Goal: Use online tool/utility: Utilize a website feature to perform a specific function

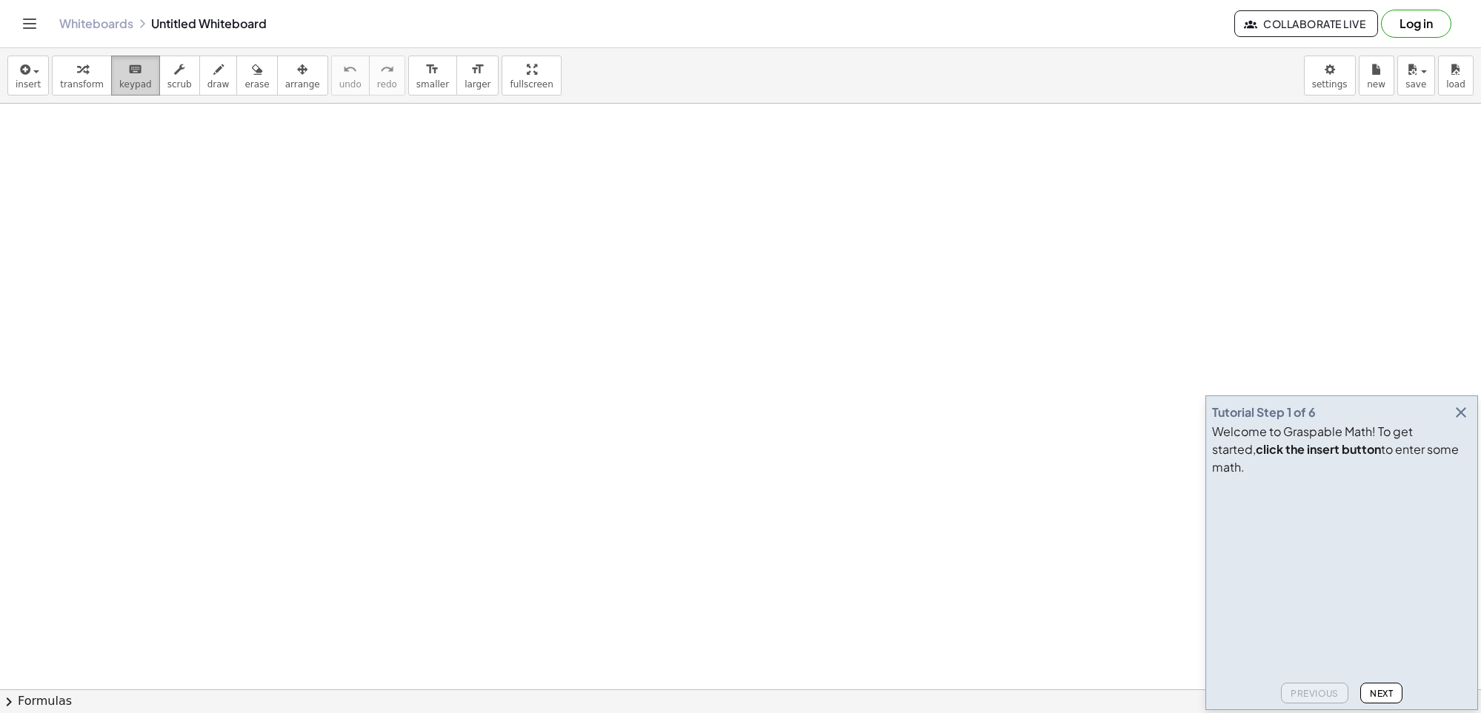
click at [137, 82] on span "keypad" at bounding box center [135, 84] width 33 height 10
click at [219, 70] on div "button" at bounding box center [218, 69] width 22 height 18
click at [210, 82] on span "draw" at bounding box center [218, 84] width 22 height 10
drag, startPoint x: 176, startPoint y: 178, endPoint x: 211, endPoint y: 241, distance: 73.0
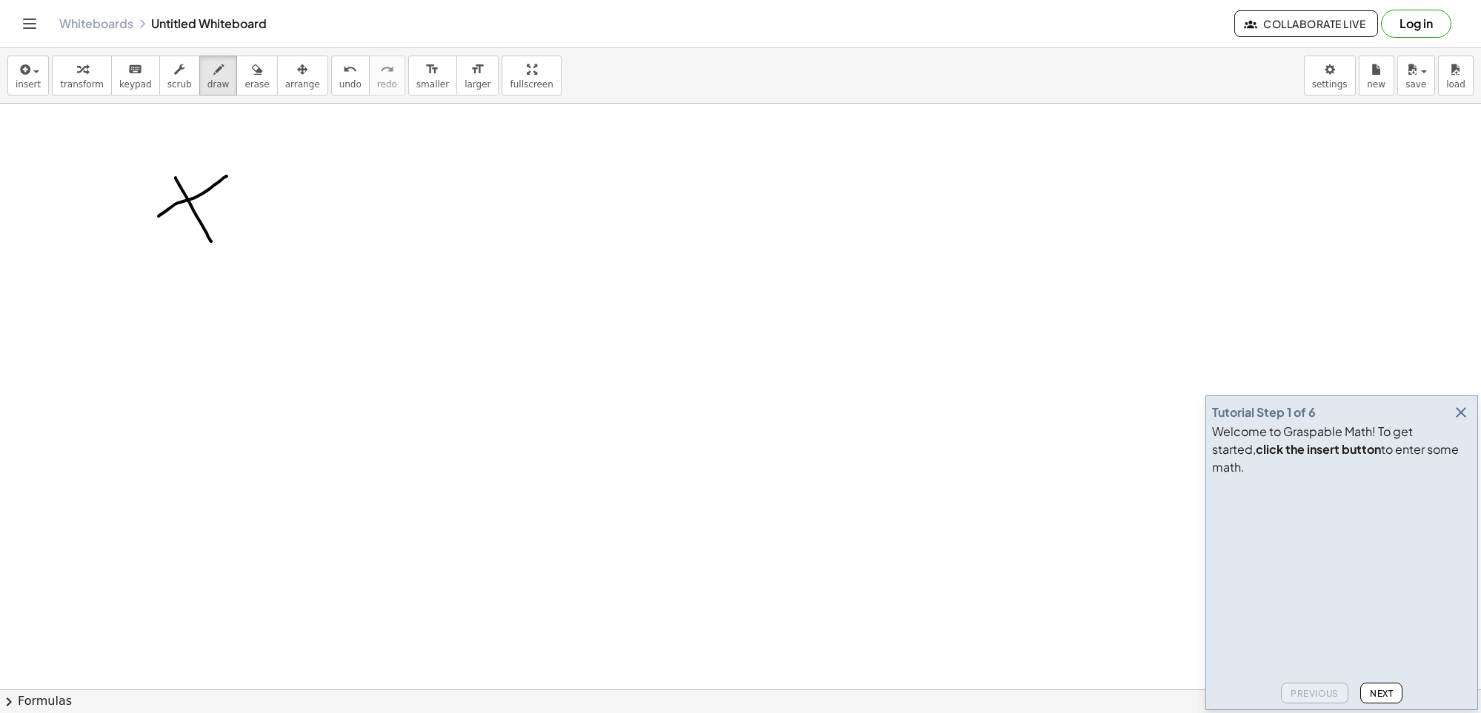
drag, startPoint x: 227, startPoint y: 176, endPoint x: 159, endPoint y: 216, distance: 79.0
drag, startPoint x: 159, startPoint y: 216, endPoint x: 127, endPoint y: 239, distance: 38.8
click at [244, 79] on span "erase" at bounding box center [256, 84] width 24 height 10
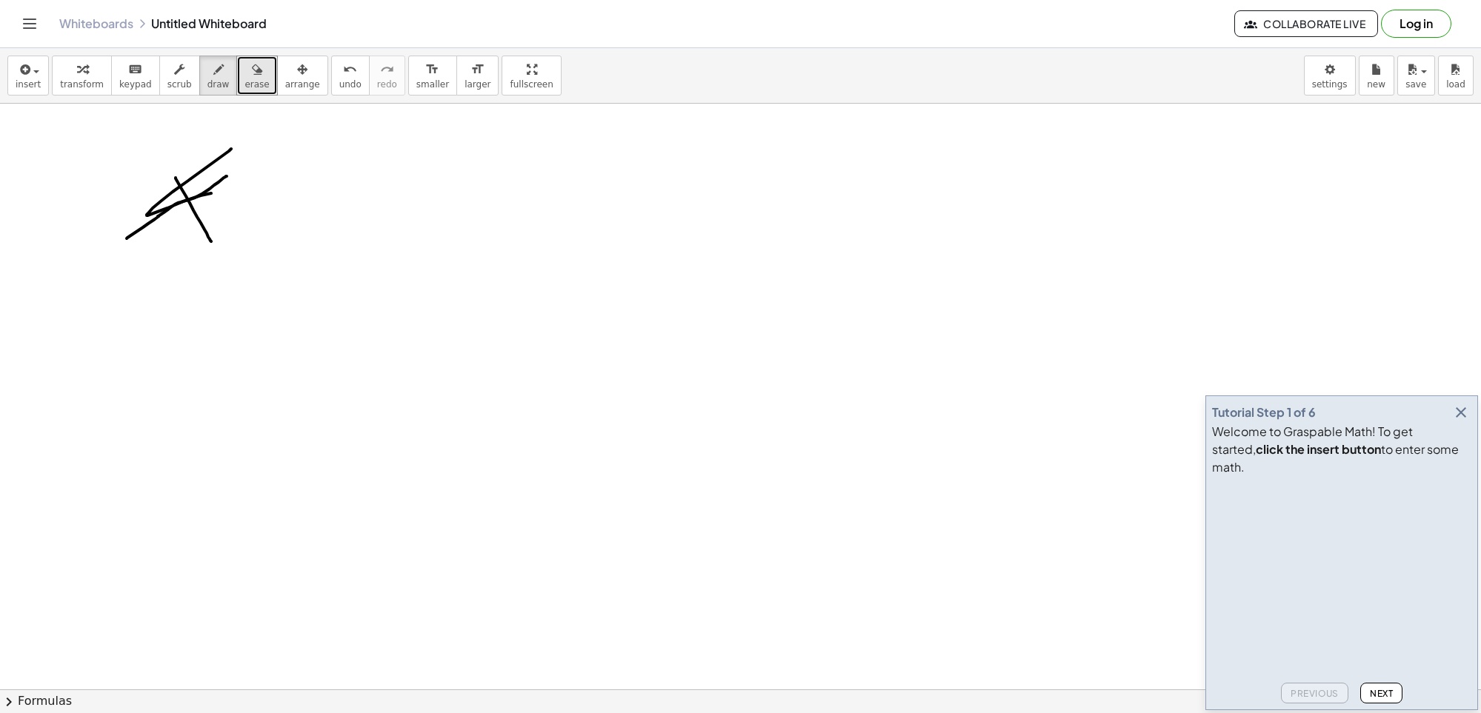
drag, startPoint x: 231, startPoint y: 149, endPoint x: 199, endPoint y: 194, distance: 55.7
click at [236, 78] on button "erase" at bounding box center [256, 76] width 41 height 40
drag, startPoint x: 203, startPoint y: 162, endPoint x: 136, endPoint y: 201, distance: 77.0
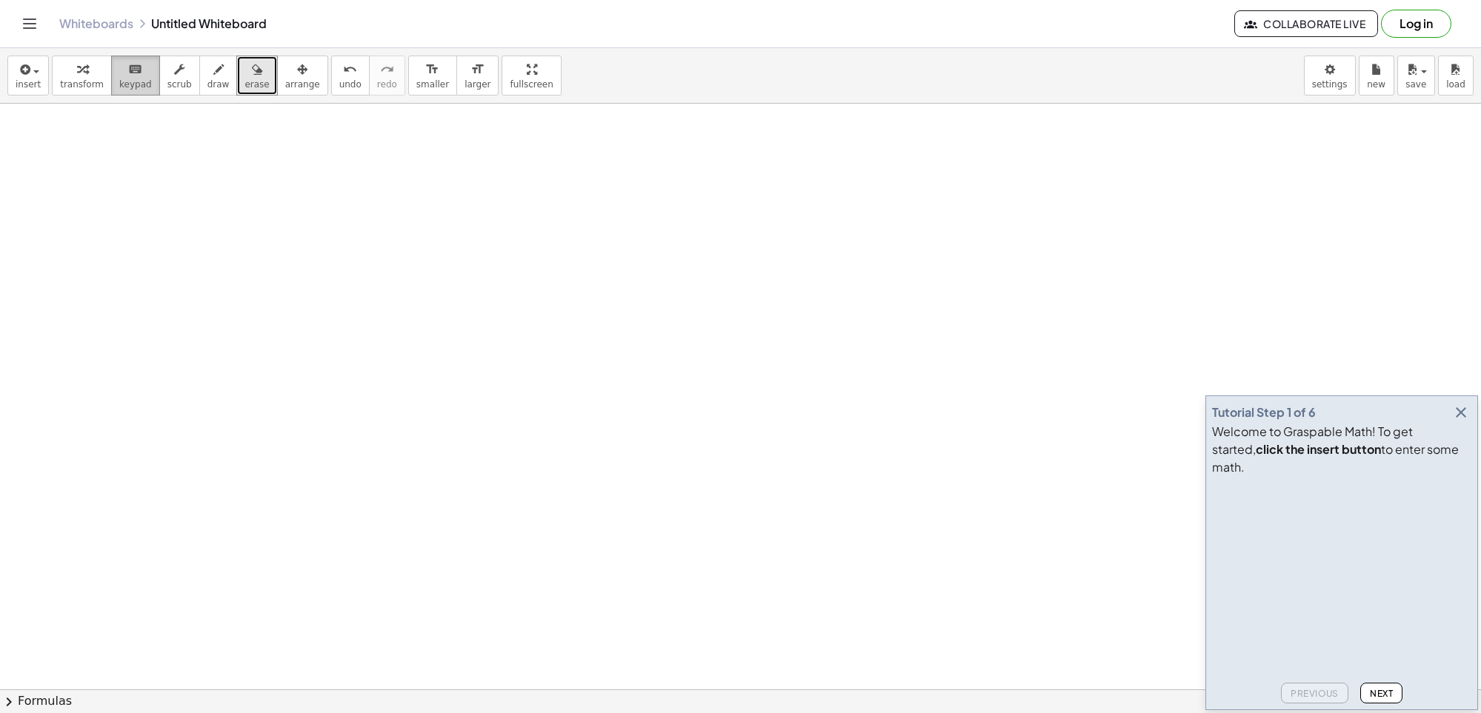
click at [128, 81] on span "keypad" at bounding box center [135, 84] width 33 height 10
click at [128, 86] on span "keypad" at bounding box center [135, 84] width 33 height 10
click at [83, 76] on icon "button" at bounding box center [82, 70] width 10 height 18
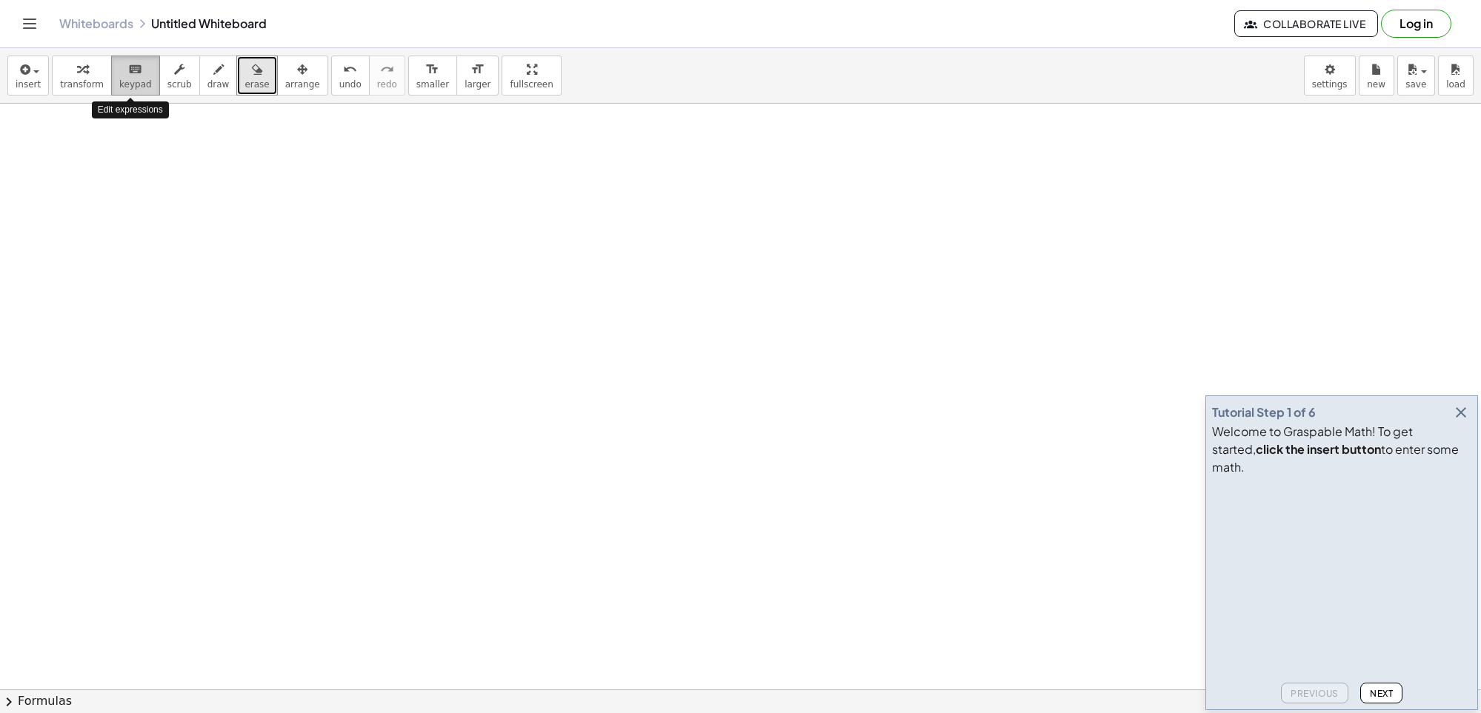
click at [128, 70] on icon "keyboard" at bounding box center [135, 70] width 14 height 18
click at [213, 76] on icon "button" at bounding box center [218, 70] width 10 height 18
click at [136, 76] on icon "keyboard" at bounding box center [135, 70] width 14 height 18
click at [34, 71] on span "button" at bounding box center [36, 71] width 6 height 3
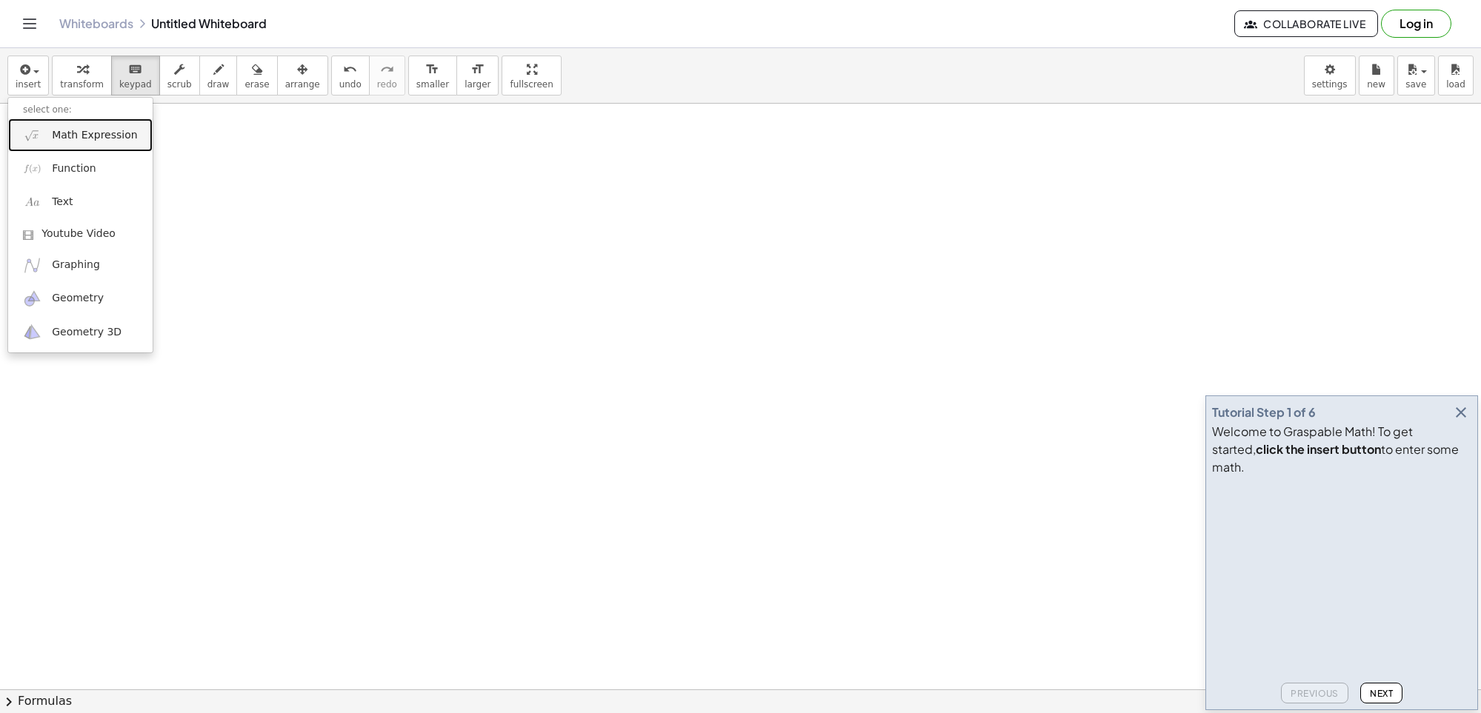
click at [120, 142] on span "Math Expression" at bounding box center [94, 135] width 85 height 15
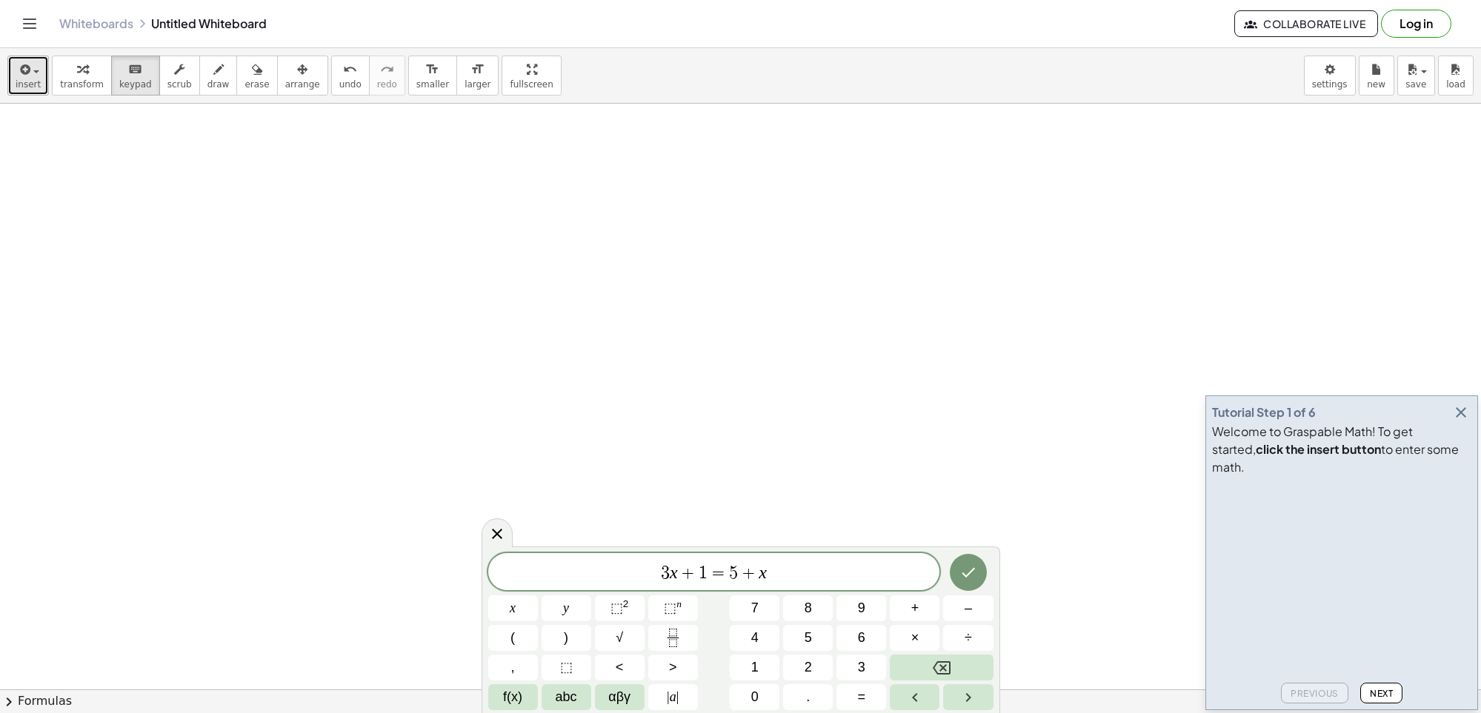
click at [37, 74] on div "button" at bounding box center [28, 69] width 25 height 18
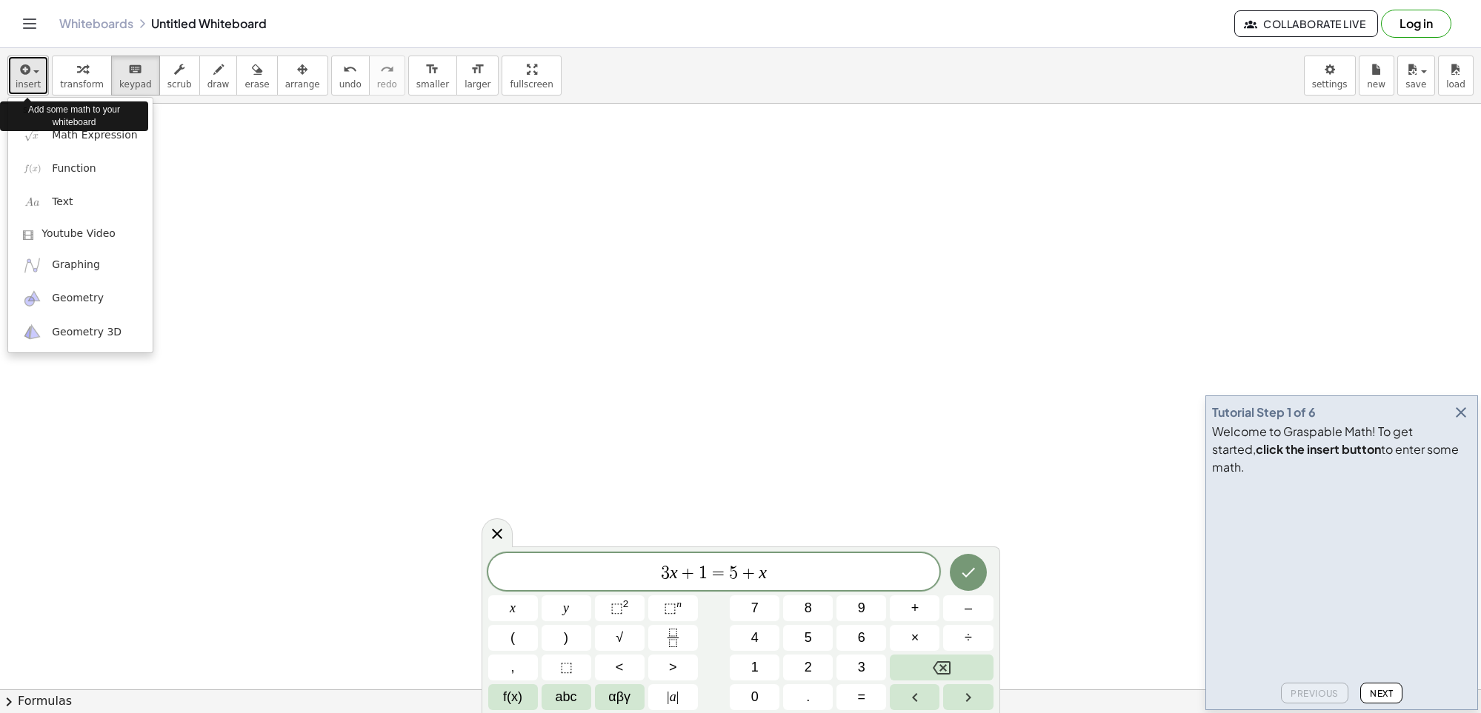
click at [37, 74] on div "button" at bounding box center [28, 69] width 25 height 18
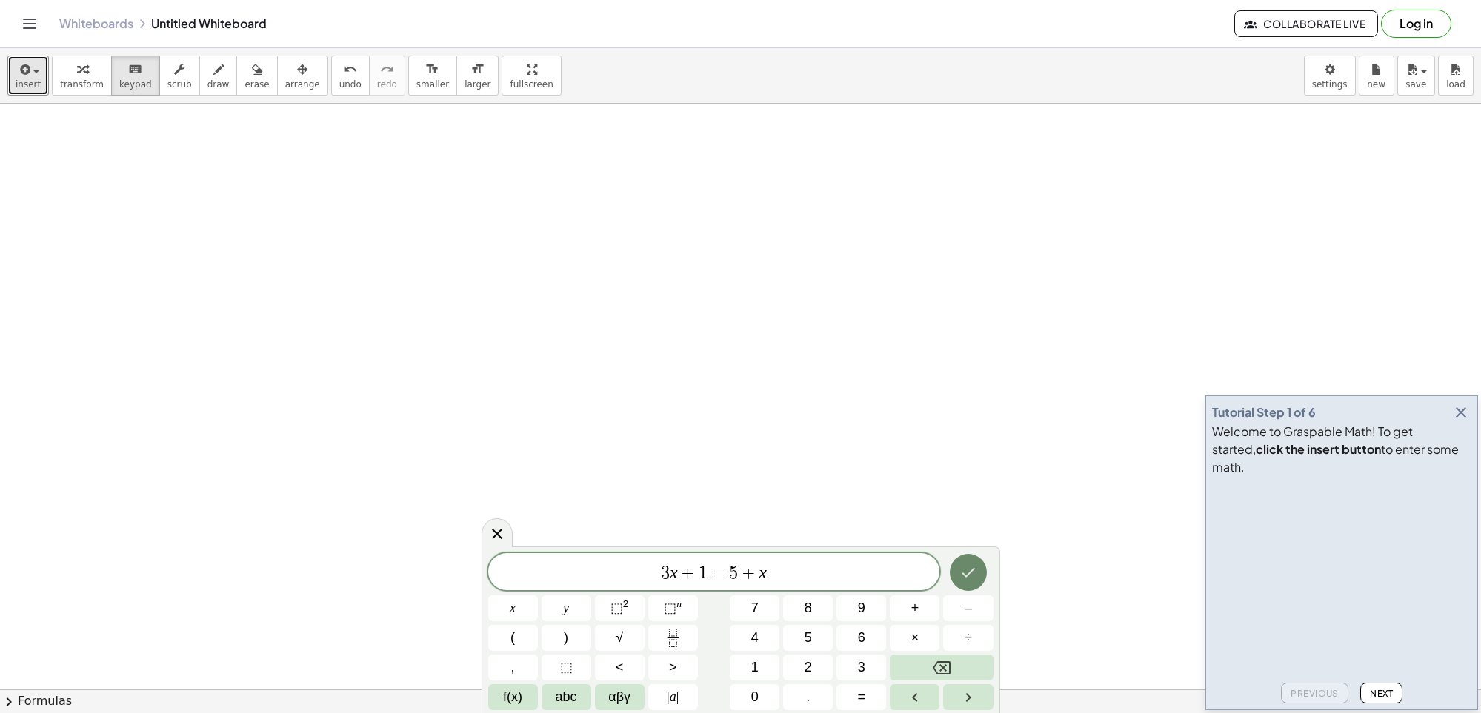
click at [966, 576] on icon "Done" at bounding box center [968, 573] width 13 height 10
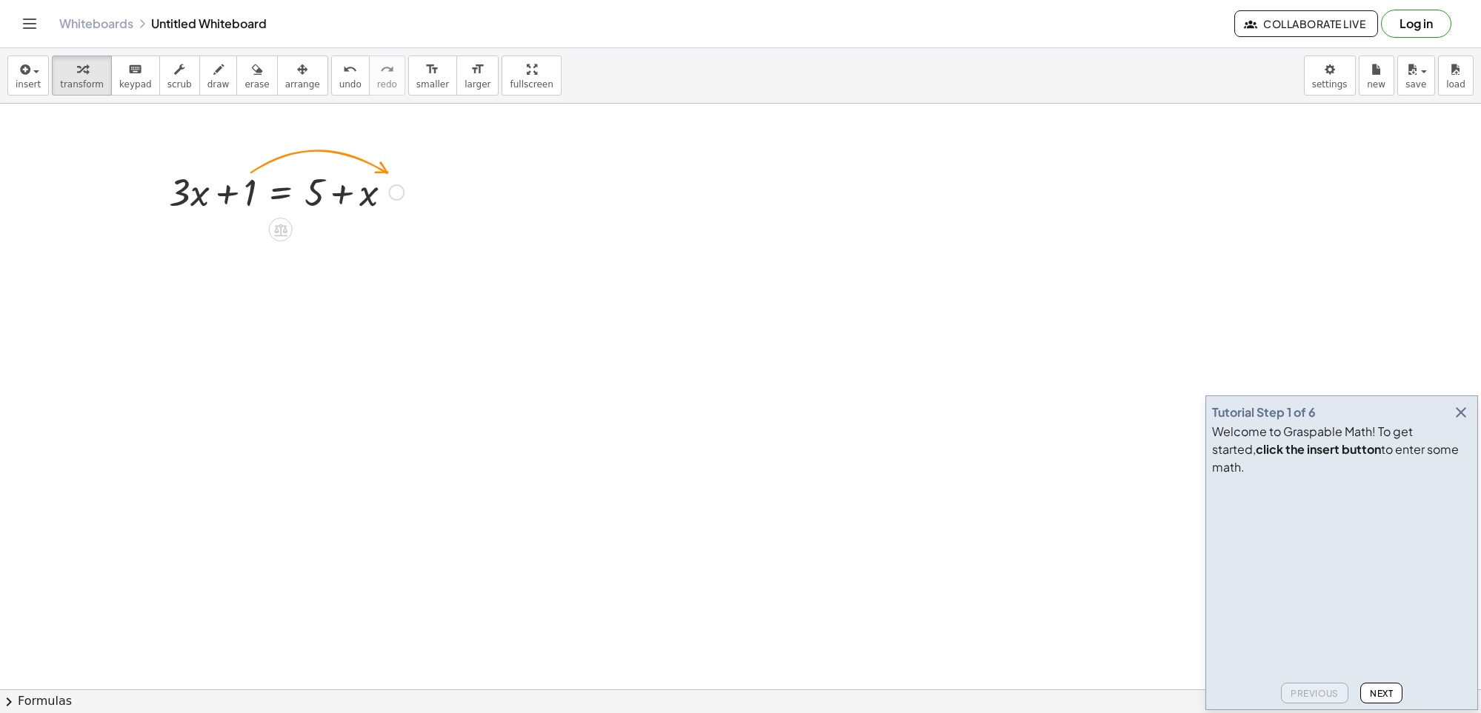
click at [376, 188] on div at bounding box center [286, 191] width 250 height 50
click at [252, 76] on icon "button" at bounding box center [257, 70] width 10 height 18
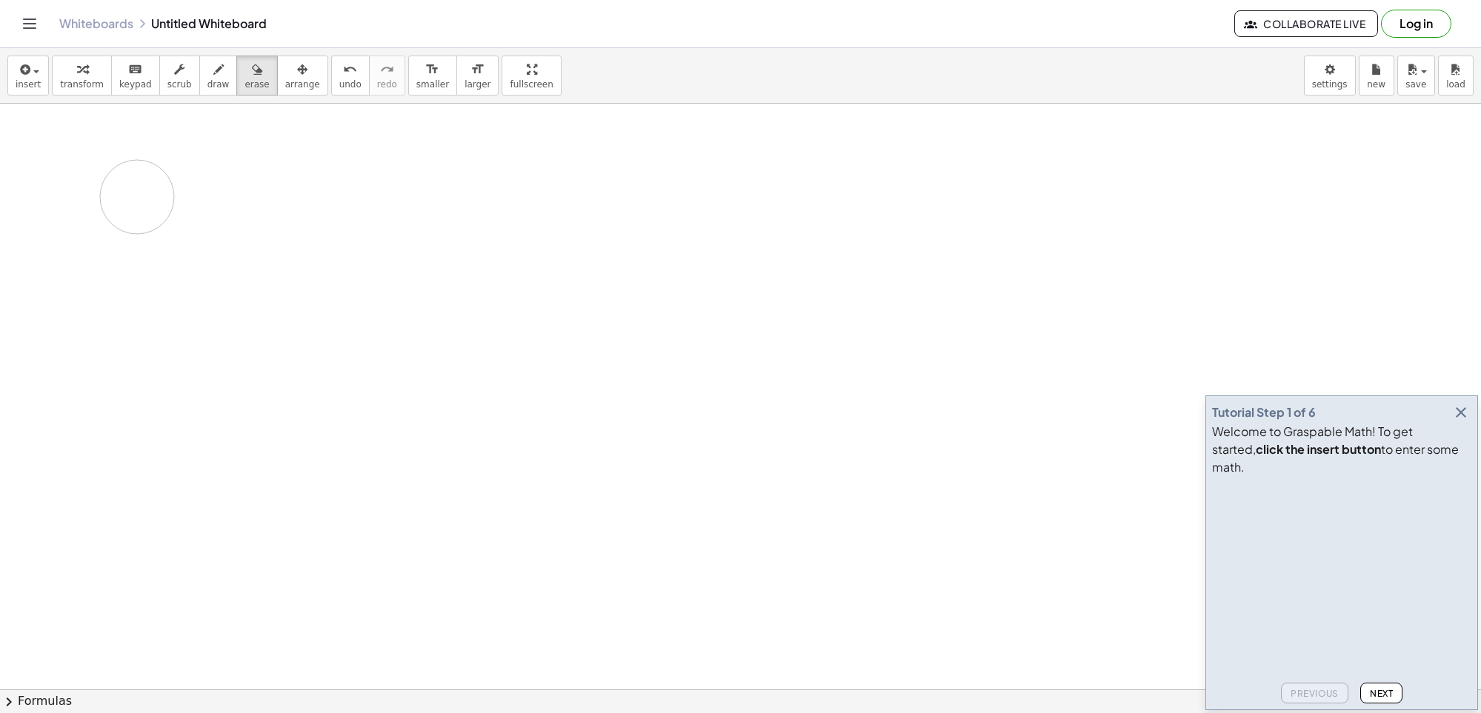
drag, startPoint x: 324, startPoint y: 197, endPoint x: 137, endPoint y: 197, distance: 186.7
drag, startPoint x: 428, startPoint y: 195, endPoint x: 105, endPoint y: 195, distance: 323.0
click at [292, 81] on span "arrange" at bounding box center [302, 84] width 35 height 10
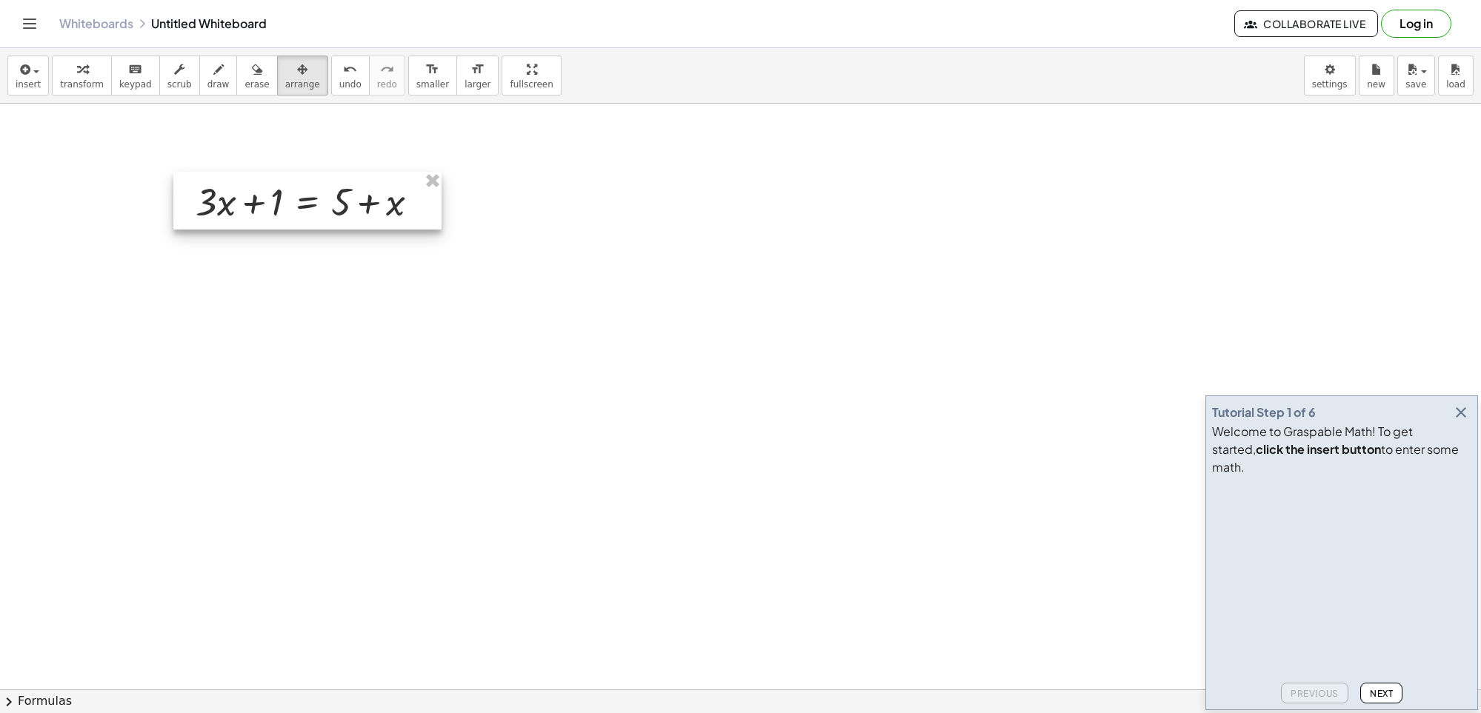
drag, startPoint x: 330, startPoint y: 184, endPoint x: 396, endPoint y: 199, distance: 66.9
click at [396, 199] on div at bounding box center [307, 201] width 268 height 58
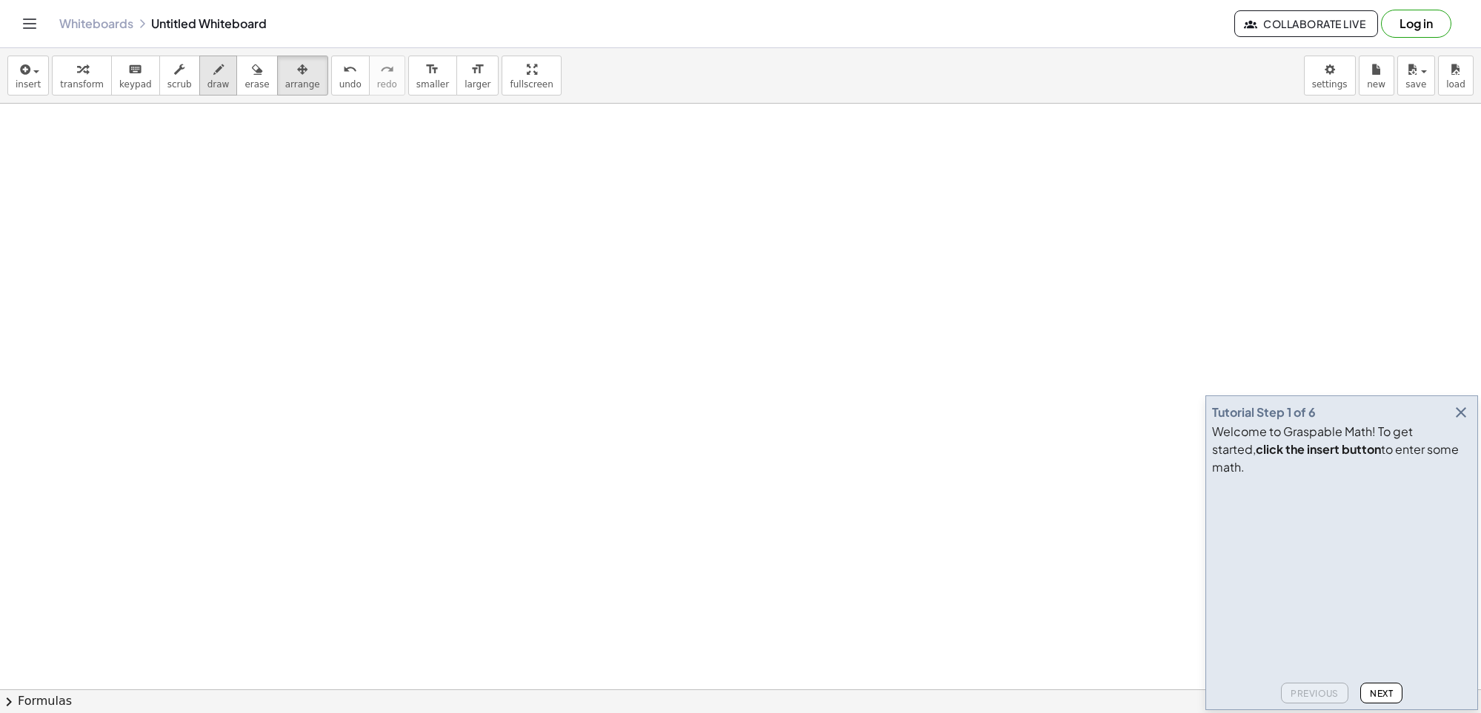
click at [199, 66] on button "draw" at bounding box center [218, 76] width 39 height 40
drag, startPoint x: 264, startPoint y: 150, endPoint x: 265, endPoint y: 362, distance: 211.9
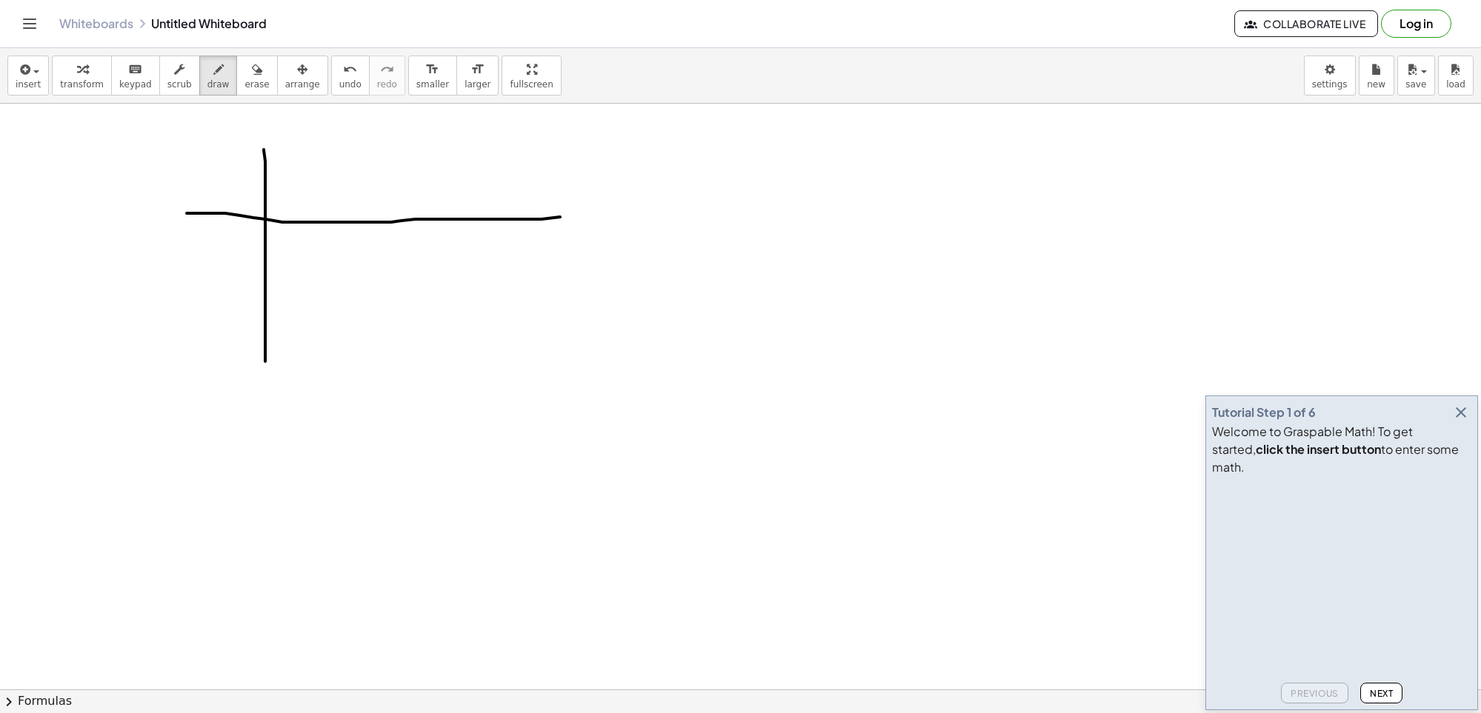
drag, startPoint x: 187, startPoint y: 213, endPoint x: 576, endPoint y: 215, distance: 389.7
drag, startPoint x: 579, startPoint y: 216, endPoint x: 810, endPoint y: 216, distance: 231.9
drag, startPoint x: 204, startPoint y: 153, endPoint x: 251, endPoint y: 203, distance: 68.1
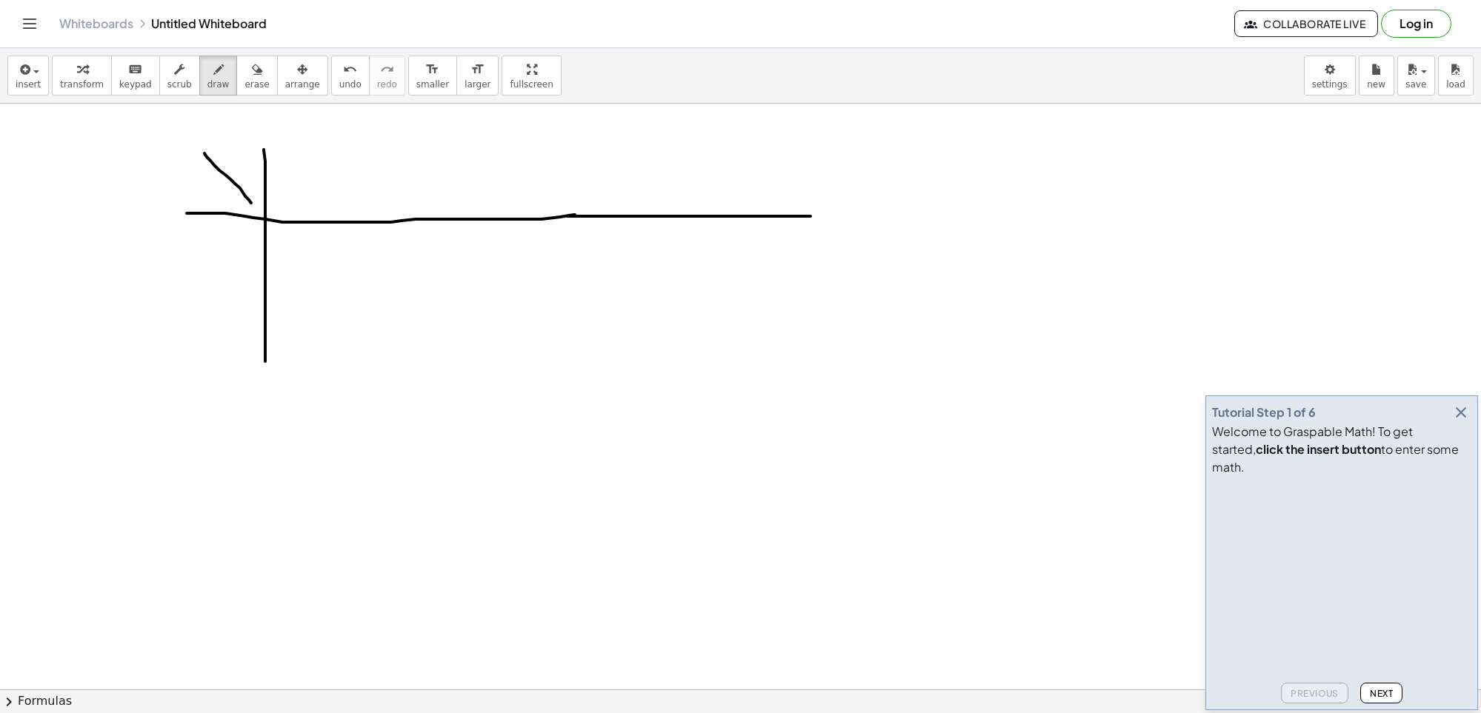
drag, startPoint x: 243, startPoint y: 153, endPoint x: 213, endPoint y: 188, distance: 46.8
drag, startPoint x: 216, startPoint y: 270, endPoint x: 233, endPoint y: 287, distance: 23.6
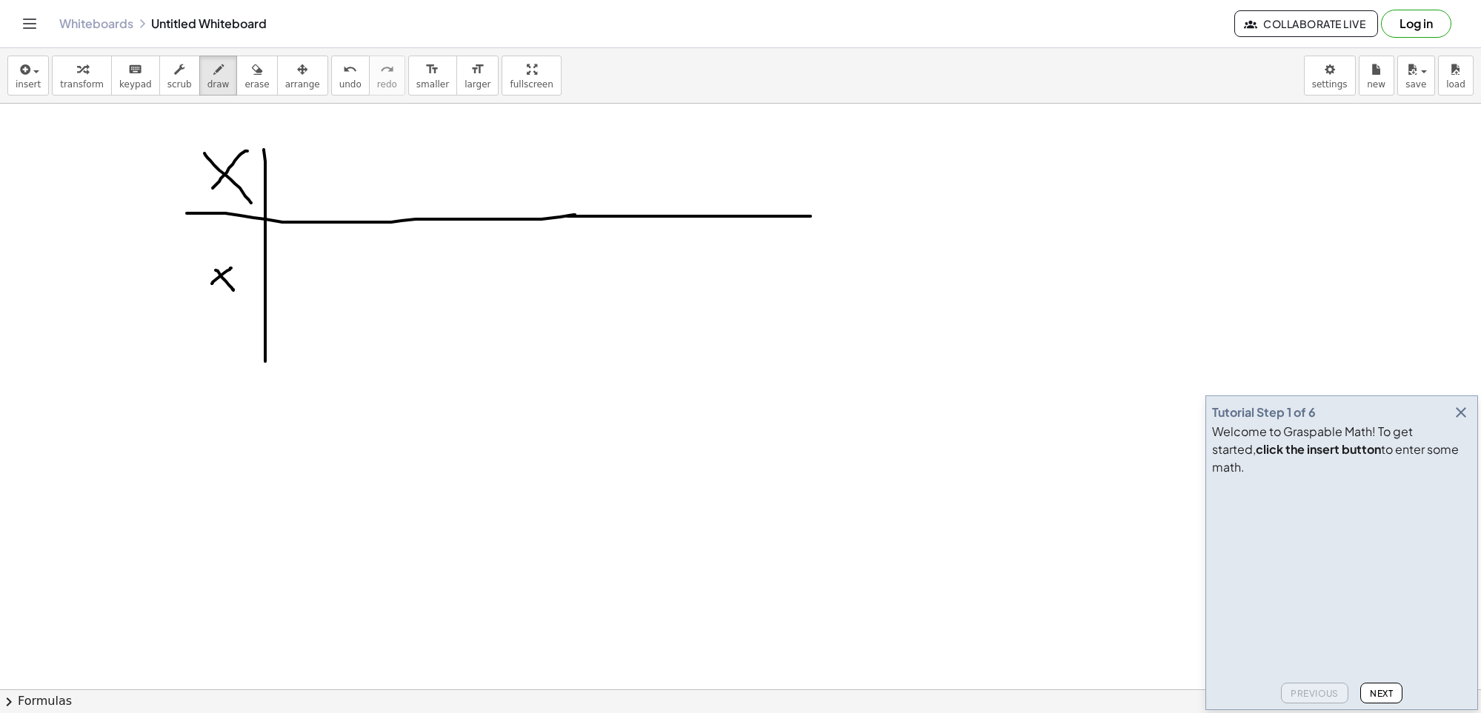
drag, startPoint x: 231, startPoint y: 268, endPoint x: 212, endPoint y: 284, distance: 24.8
drag, startPoint x: 310, startPoint y: 153, endPoint x: 316, endPoint y: 186, distance: 33.1
drag, startPoint x: 402, startPoint y: 156, endPoint x: 467, endPoint y: 197, distance: 76.9
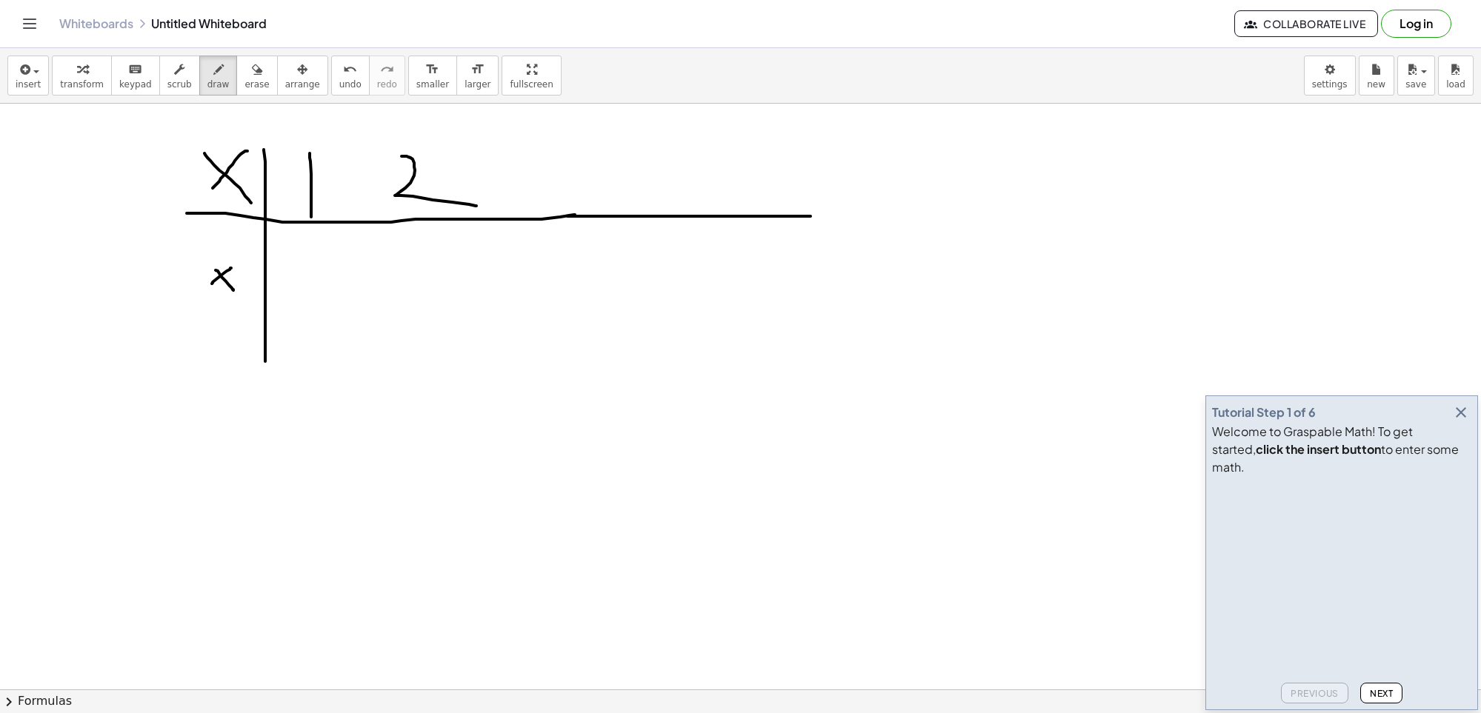
drag, startPoint x: 366, startPoint y: 149, endPoint x: 362, endPoint y: 342, distance: 192.7
drag, startPoint x: 507, startPoint y: 151, endPoint x: 509, endPoint y: 329, distance: 177.8
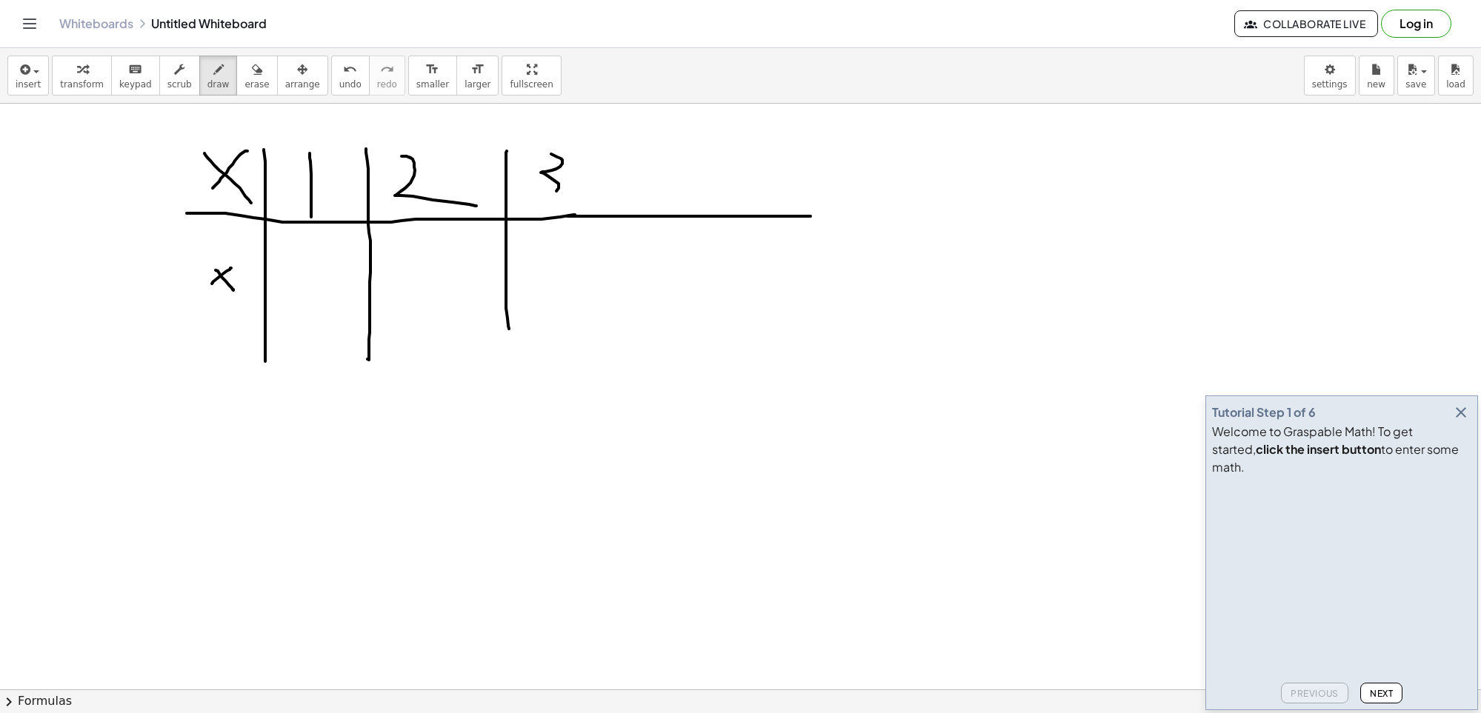
drag, startPoint x: 551, startPoint y: 154, endPoint x: 550, endPoint y: 174, distance: 20.0
drag, startPoint x: 593, startPoint y: 155, endPoint x: 603, endPoint y: 287, distance: 133.0
drag, startPoint x: 608, startPoint y: 297, endPoint x: 575, endPoint y: 339, distance: 53.8
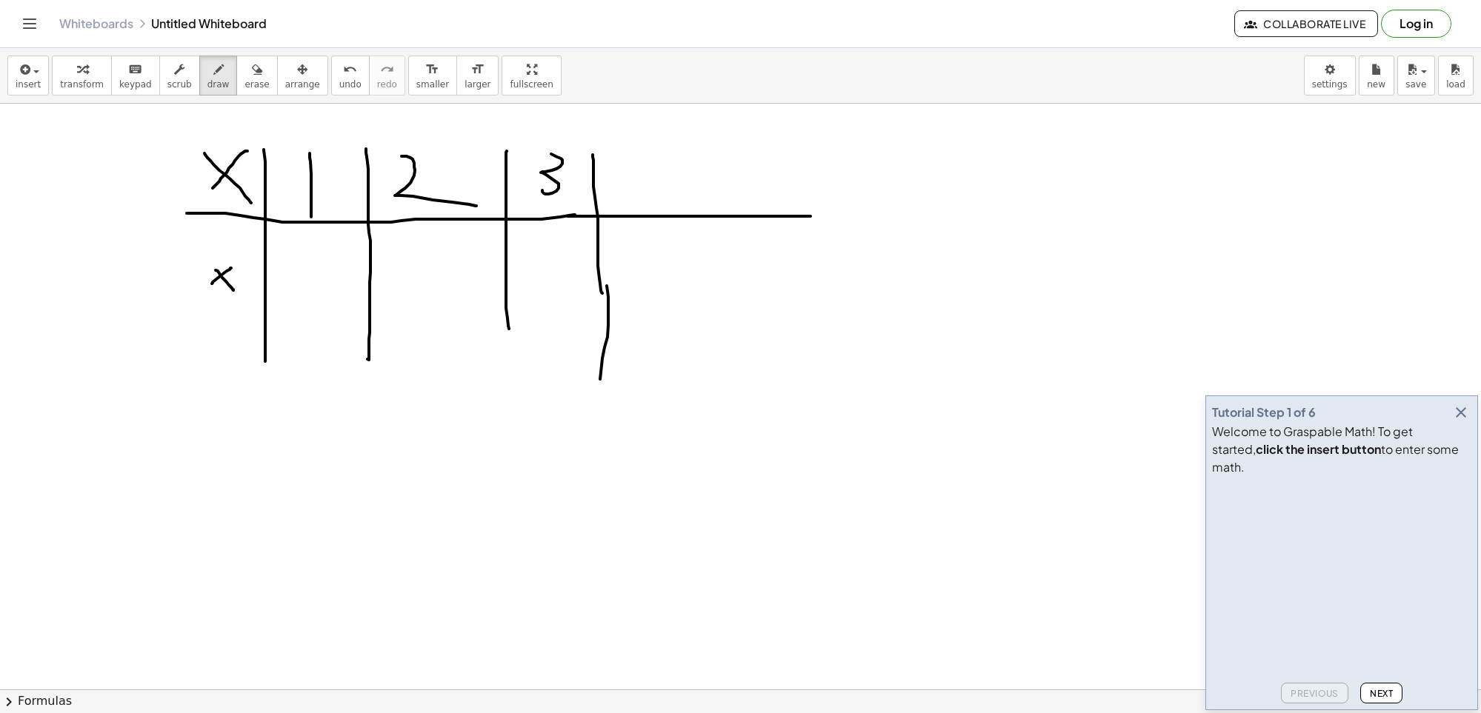
drag, startPoint x: 505, startPoint y: 316, endPoint x: 507, endPoint y: 352, distance: 35.6
drag, startPoint x: 623, startPoint y: 187, endPoint x: 641, endPoint y: 178, distance: 19.9
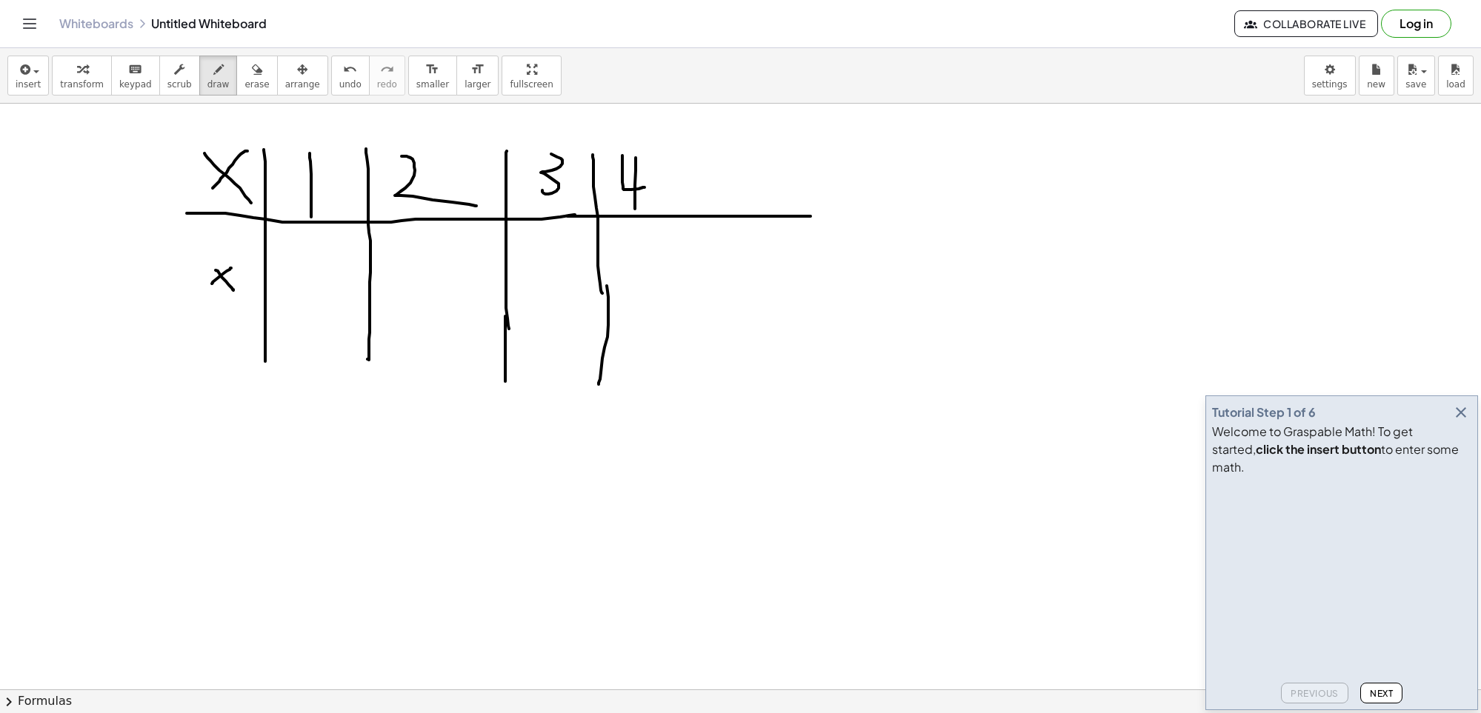
drag, startPoint x: 635, startPoint y: 185, endPoint x: 642, endPoint y: 207, distance: 23.4
drag, startPoint x: 665, startPoint y: 159, endPoint x: 684, endPoint y: 279, distance: 120.7
drag, startPoint x: 666, startPoint y: 282, endPoint x: 667, endPoint y: 374, distance: 91.9
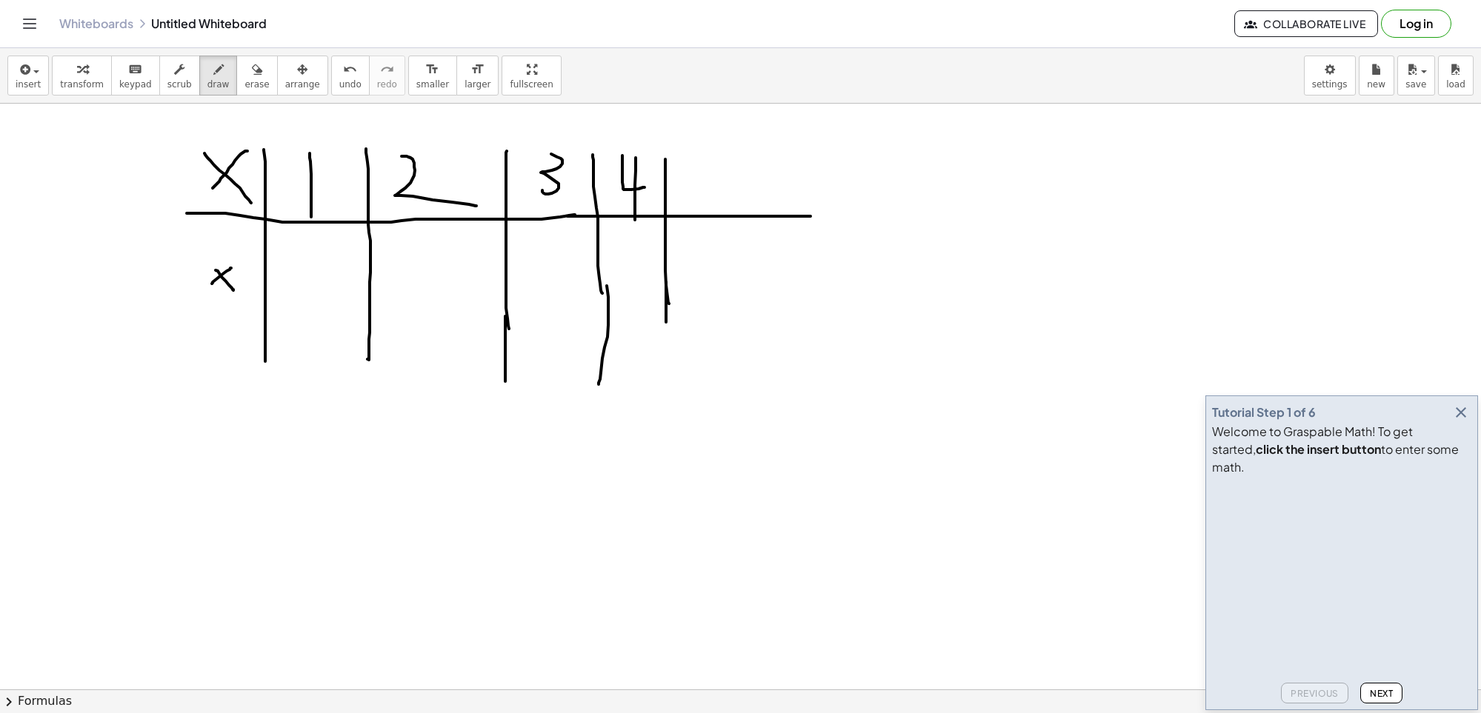
drag, startPoint x: 722, startPoint y: 162, endPoint x: 679, endPoint y: 187, distance: 50.1
drag, startPoint x: 741, startPoint y: 161, endPoint x: 742, endPoint y: 376, distance: 214.8
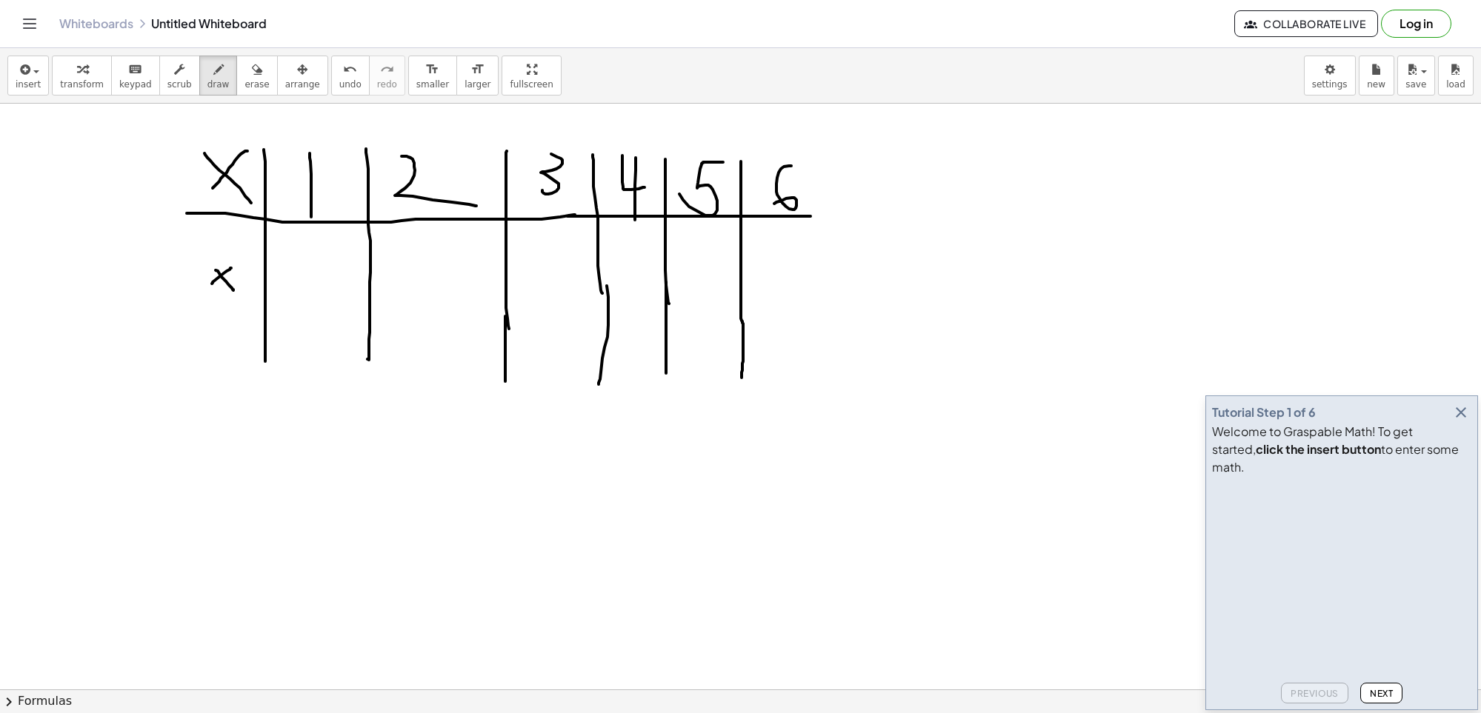
drag, startPoint x: 790, startPoint y: 166, endPoint x: 802, endPoint y: 213, distance: 48.2
drag, startPoint x: 809, startPoint y: 216, endPoint x: 826, endPoint y: 210, distance: 17.8
drag, startPoint x: 810, startPoint y: 175, endPoint x: 823, endPoint y: 438, distance: 263.3
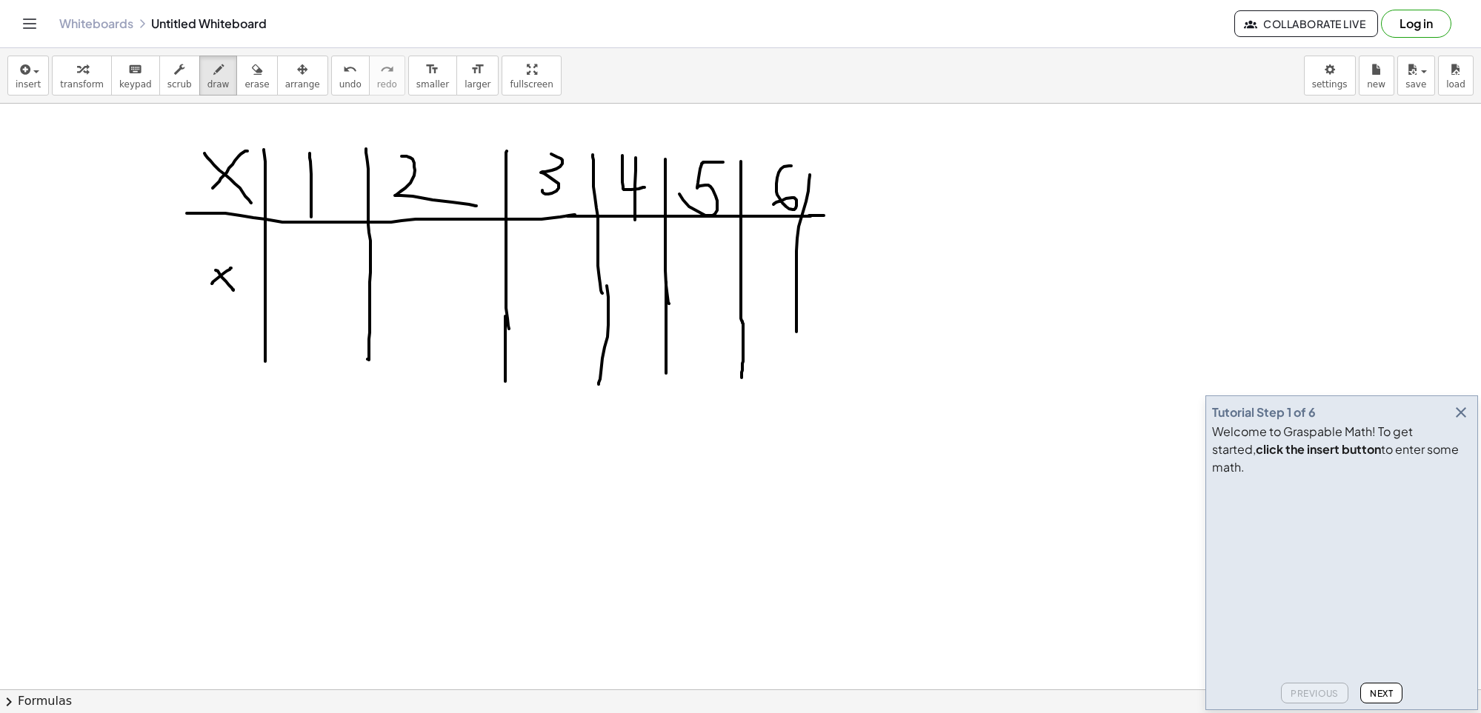
drag, startPoint x: 816, startPoint y: 214, endPoint x: 1181, endPoint y: 235, distance: 365.1
click at [253, 78] on button "erase" at bounding box center [256, 76] width 41 height 40
drag, startPoint x: 828, startPoint y: 479, endPoint x: 810, endPoint y: 256, distance: 223.7
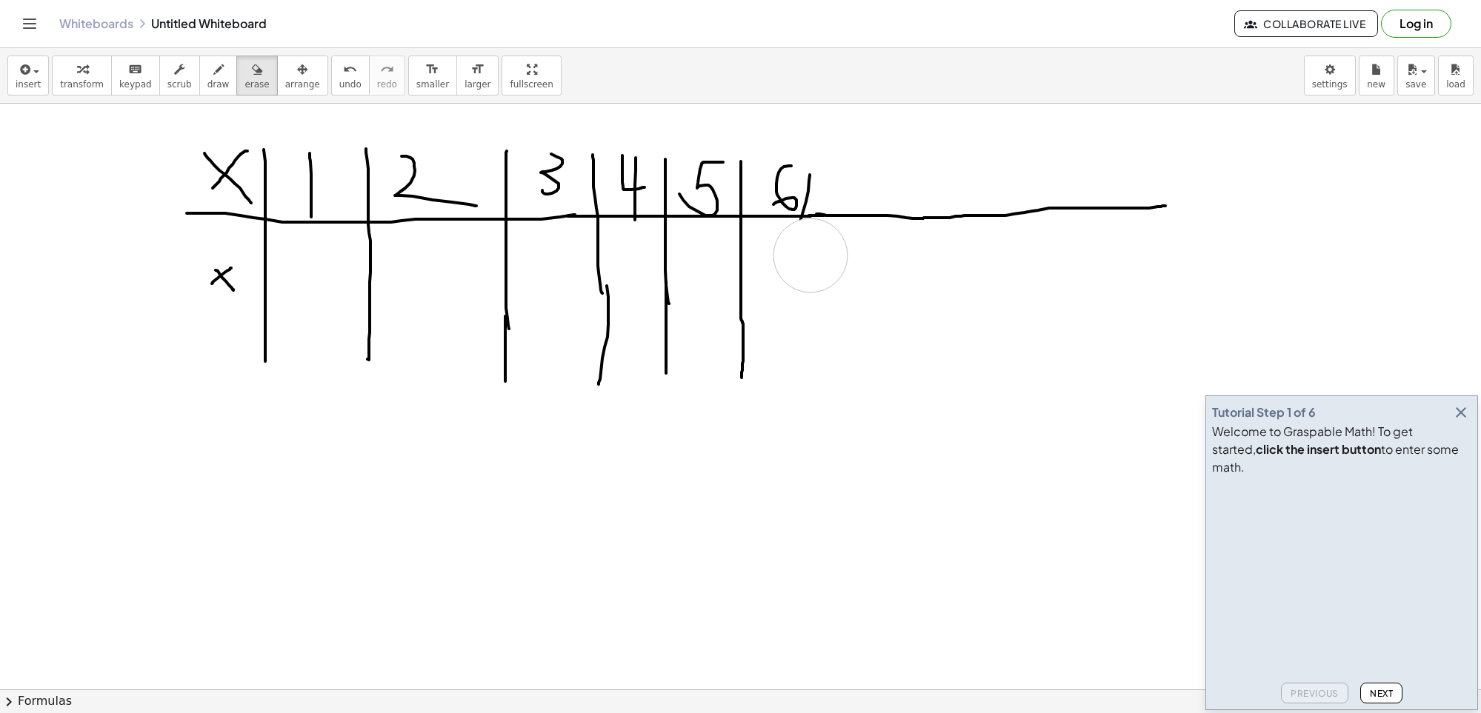
click at [199, 68] on button "draw" at bounding box center [218, 76] width 39 height 40
drag, startPoint x: 803, startPoint y: 210, endPoint x: 884, endPoint y: 233, distance: 83.9
click at [1462, 422] on icon "button" at bounding box center [1461, 413] width 18 height 18
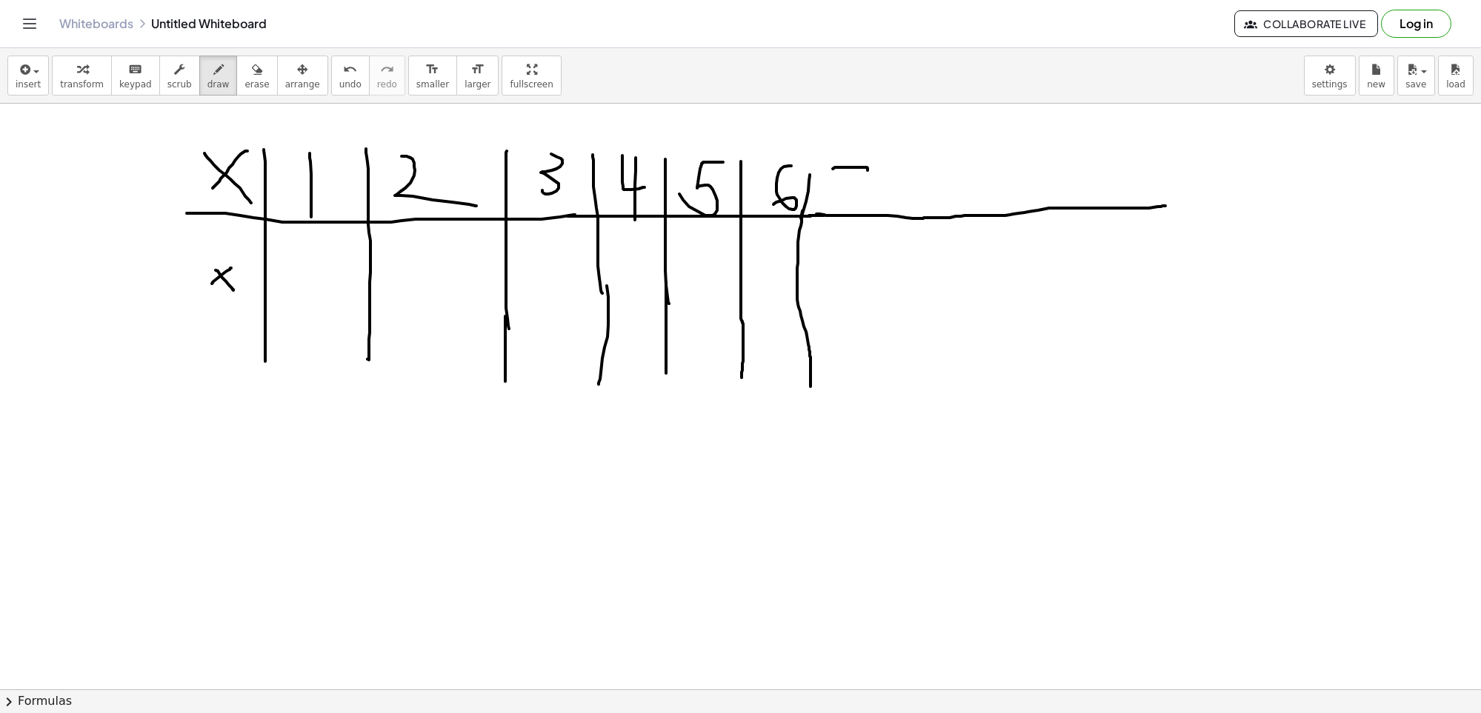
drag, startPoint x: 833, startPoint y: 169, endPoint x: 860, endPoint y: 191, distance: 35.3
drag, startPoint x: 890, startPoint y: 184, endPoint x: 897, endPoint y: 322, distance: 138.0
drag, startPoint x: 938, startPoint y: 189, endPoint x: 970, endPoint y: 172, distance: 36.8
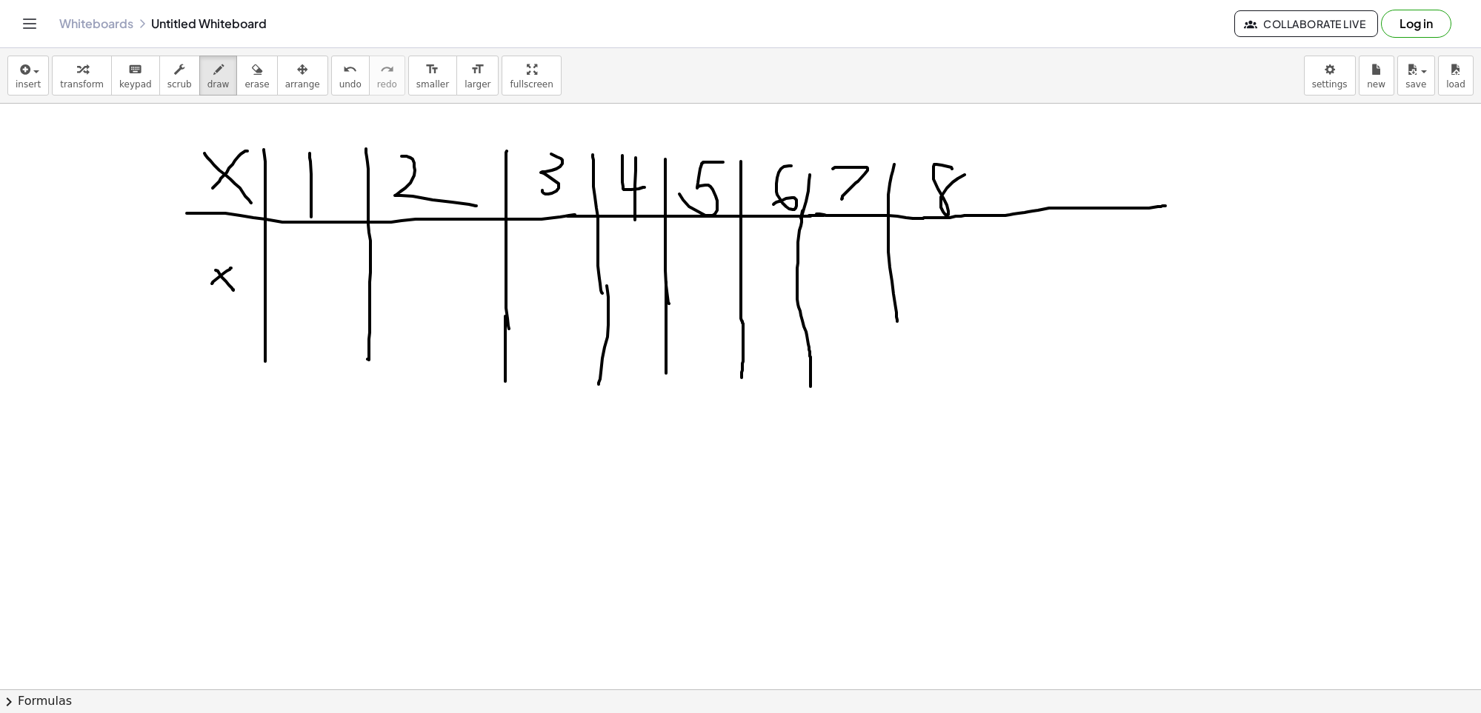
drag
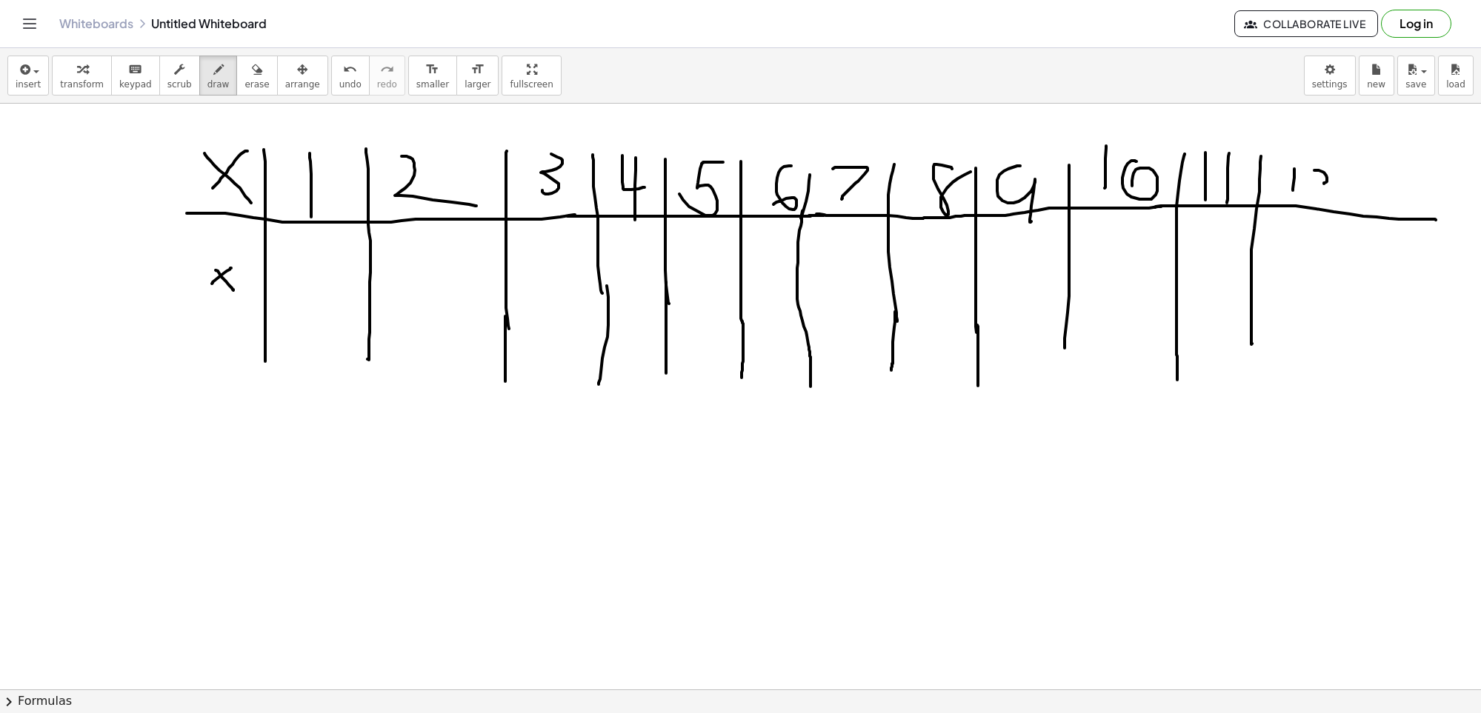
click at [1480, 224] on html "Graspable Math Activities Get Started Activity Bank Assigned Work Classes White…" at bounding box center [740, 356] width 1481 height 713
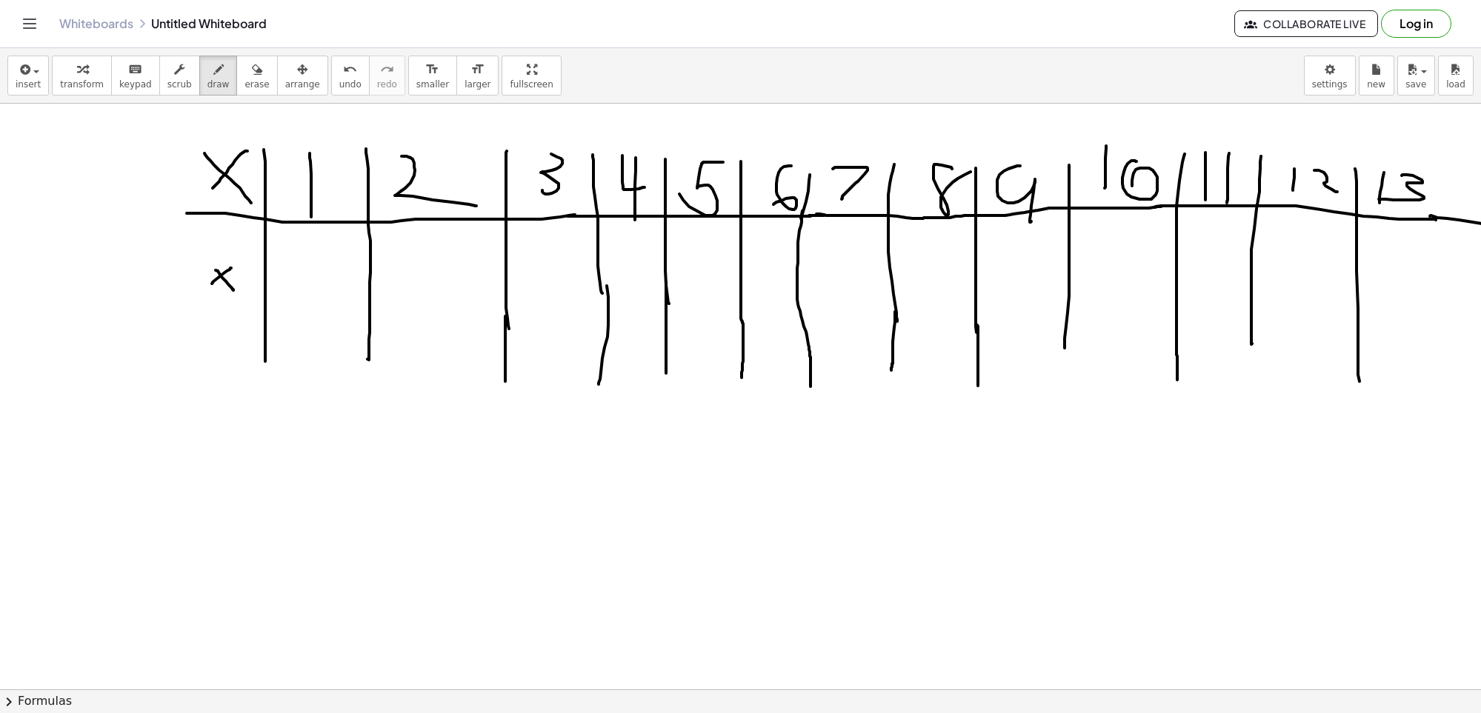
scroll to position [0, 17]
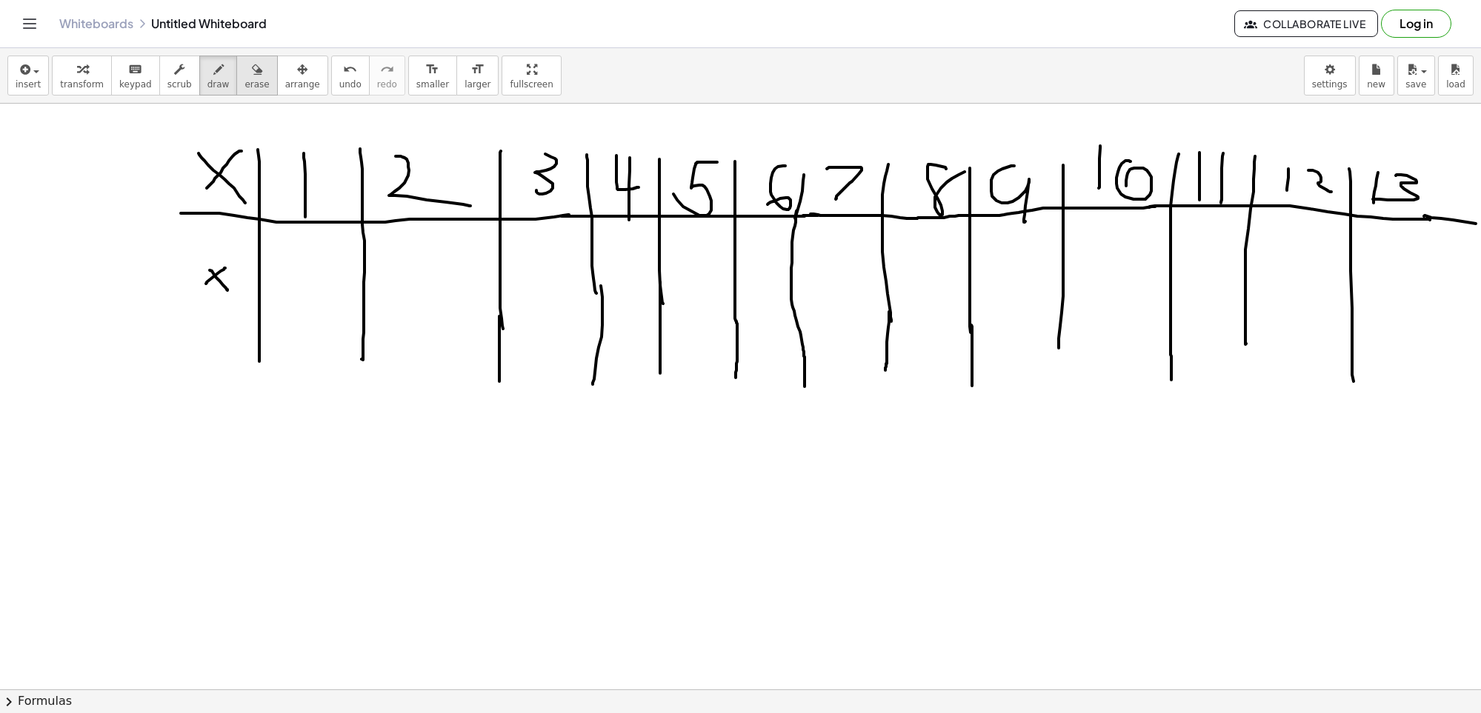
click at [244, 70] on div "button" at bounding box center [256, 69] width 24 height 18
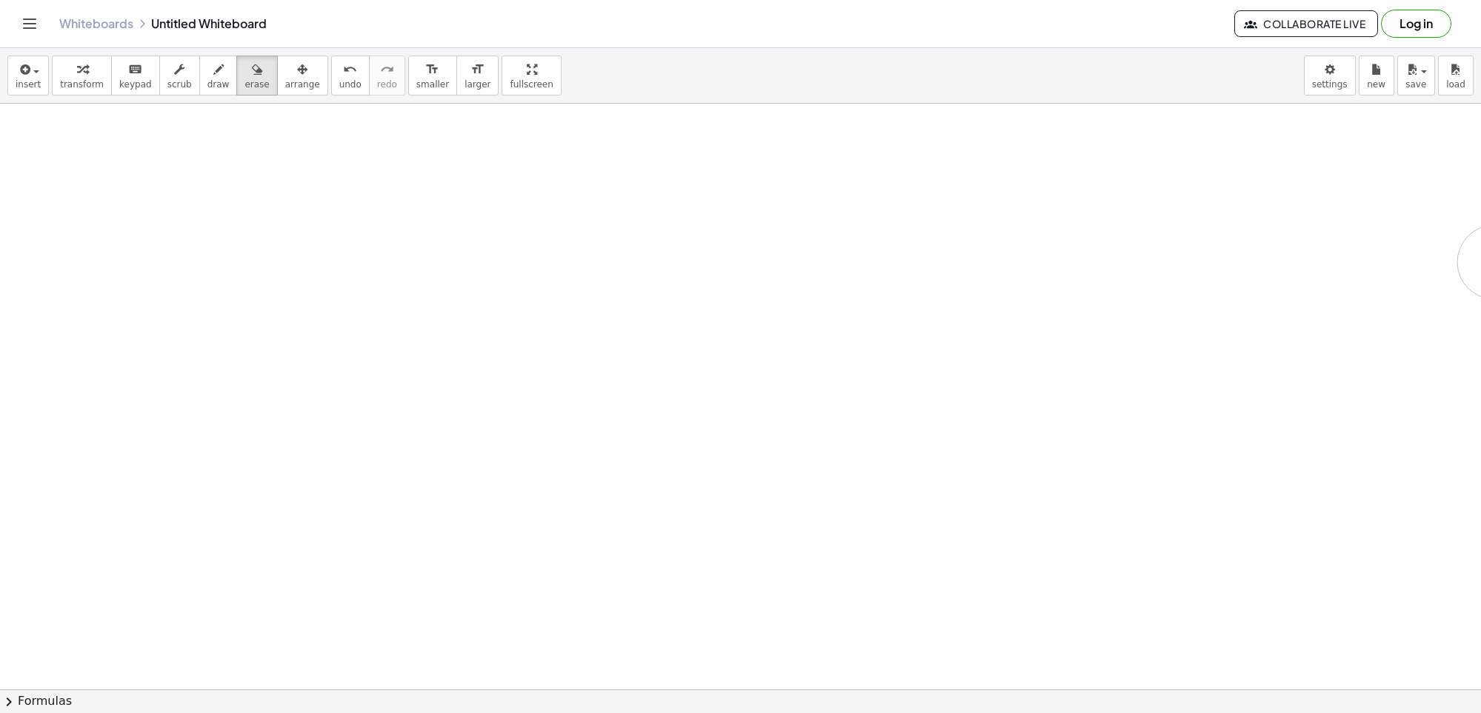
click at [1480, 264] on html "Graspable Math Activities Get Started Activity Bank Assigned Work Classes White…" at bounding box center [740, 356] width 1481 height 713
click at [19, 76] on icon "button" at bounding box center [23, 70] width 13 height 18
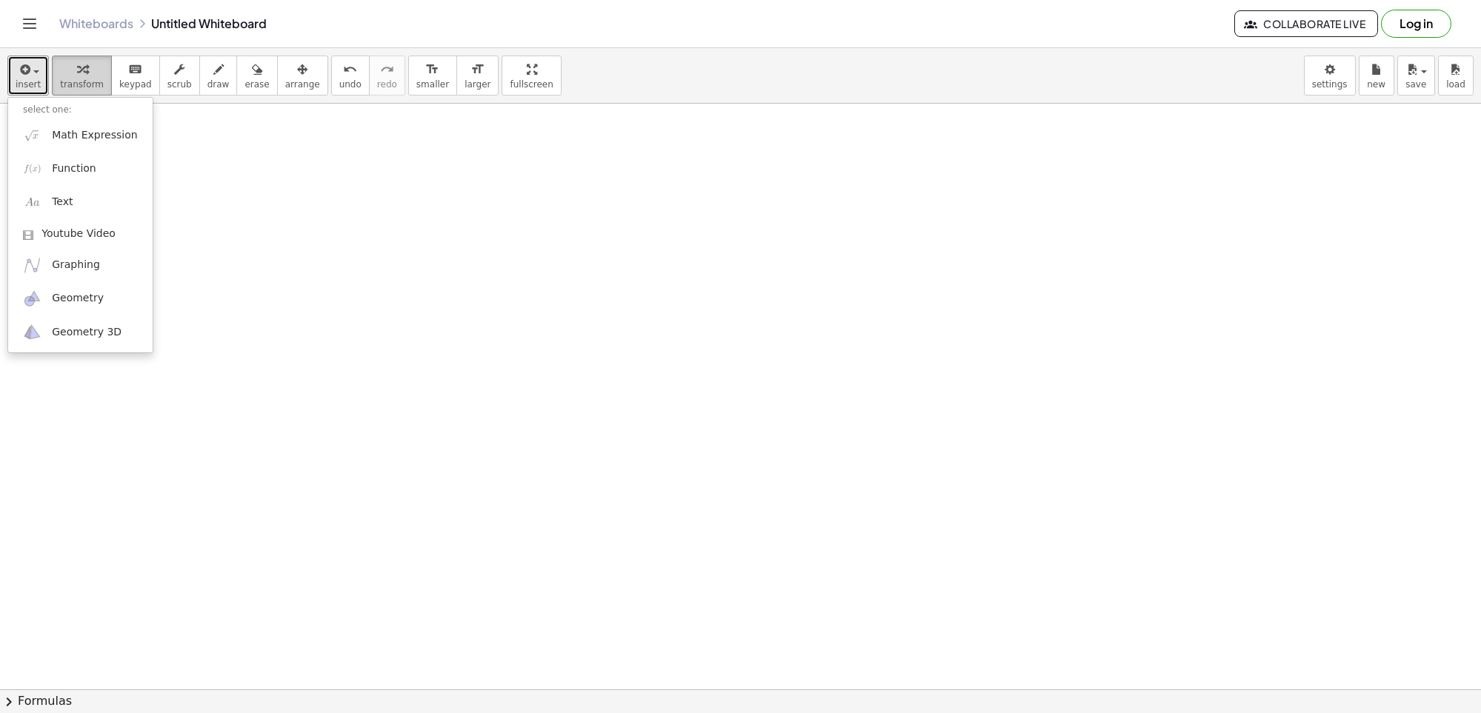
click at [81, 61] on icon "button" at bounding box center [82, 70] width 10 height 18
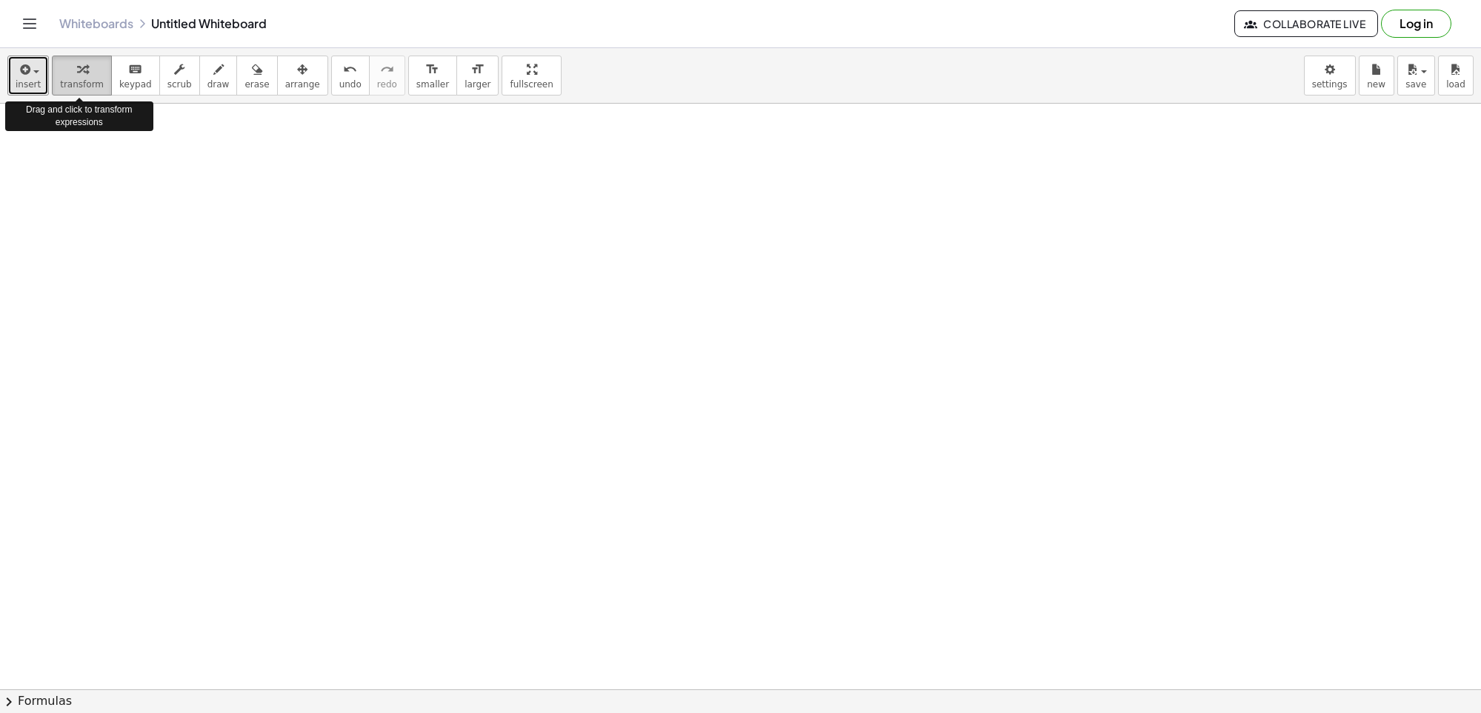
click at [84, 70] on icon "button" at bounding box center [82, 70] width 10 height 18
click at [19, 77] on icon "button" at bounding box center [23, 70] width 13 height 18
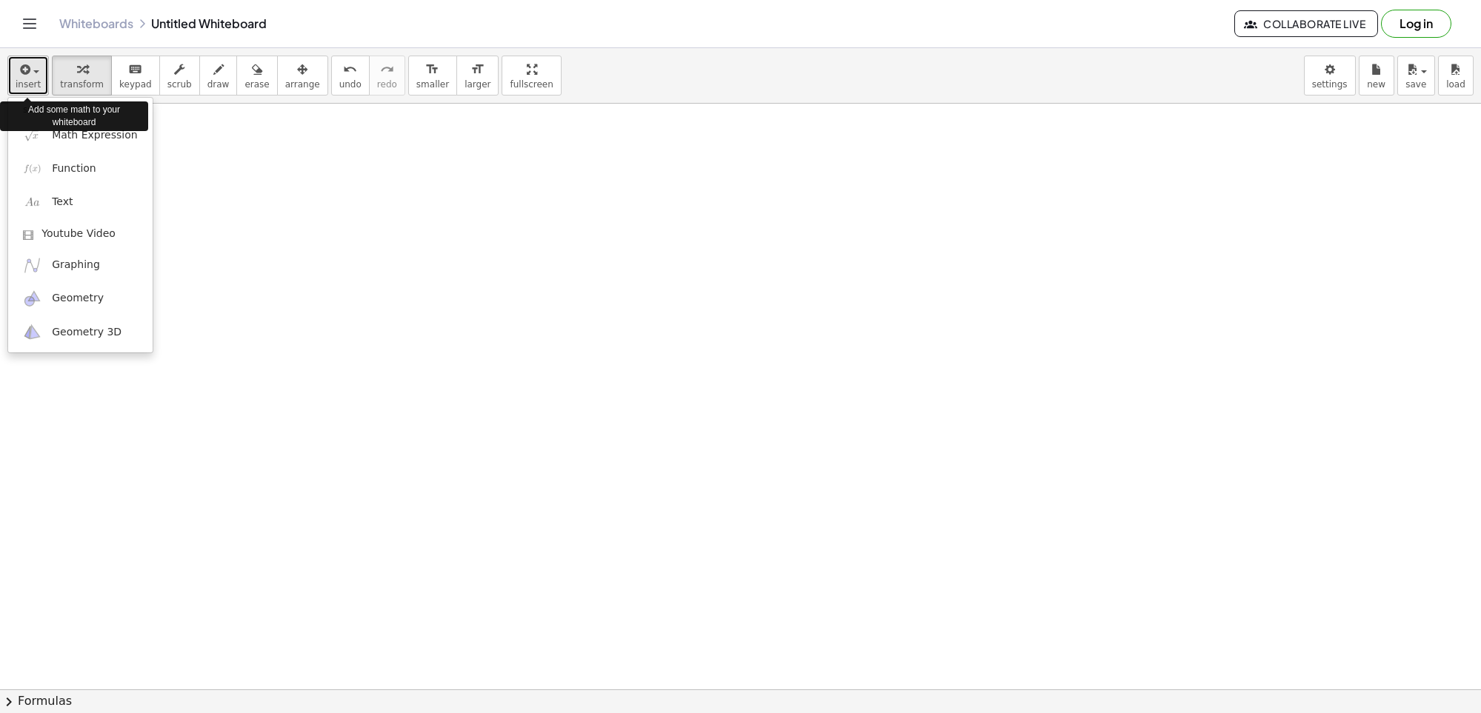
click at [19, 77] on icon "button" at bounding box center [23, 70] width 13 height 18
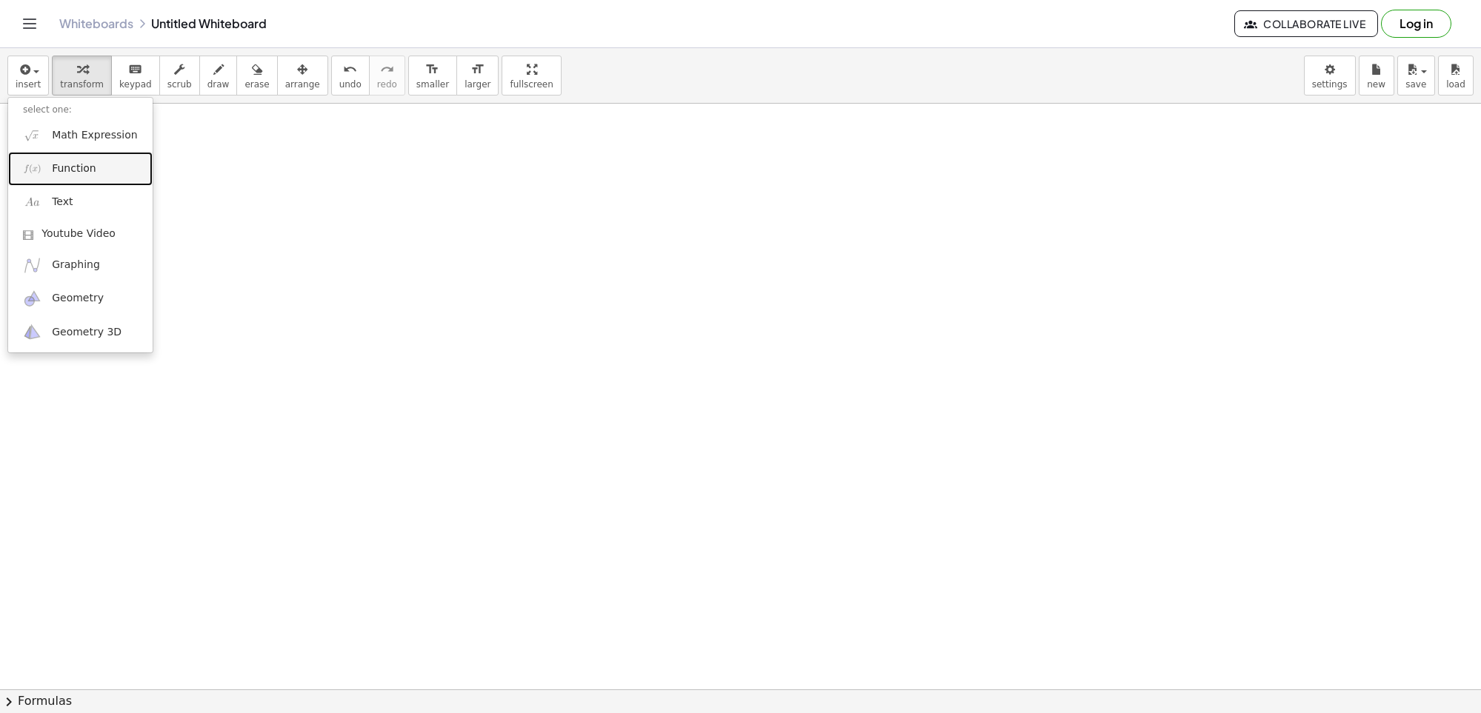
click at [90, 173] on span "Function" at bounding box center [74, 168] width 44 height 15
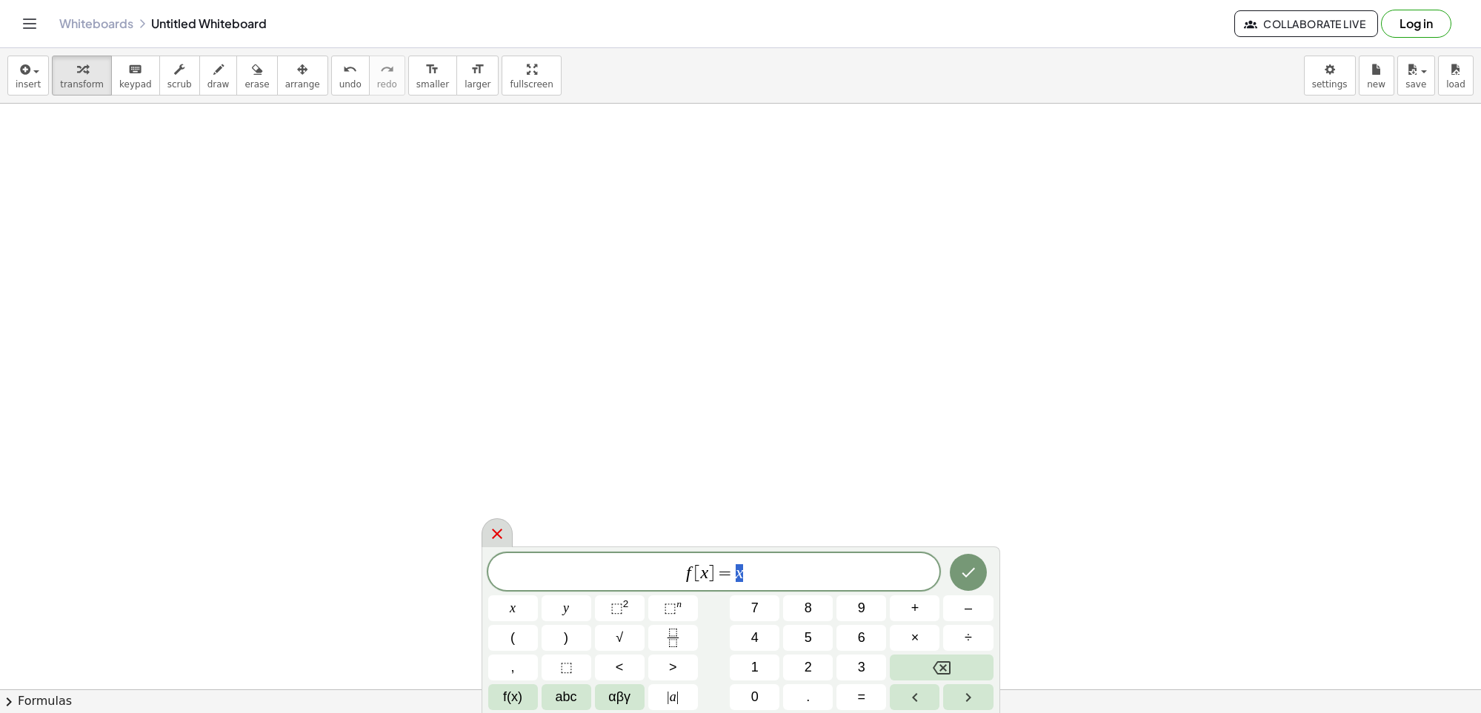
click at [502, 531] on icon at bounding box center [497, 534] width 18 height 18
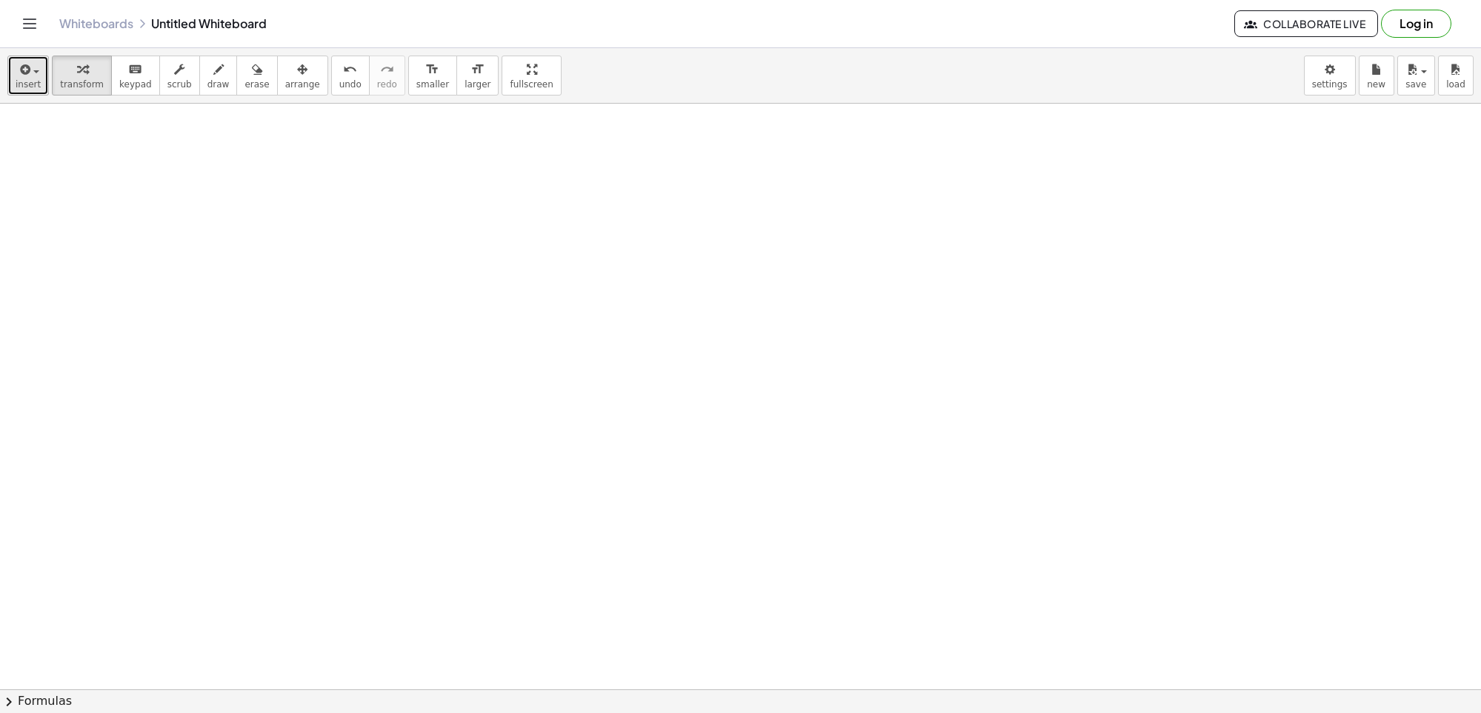
click at [27, 92] on button "insert" at bounding box center [27, 76] width 41 height 40
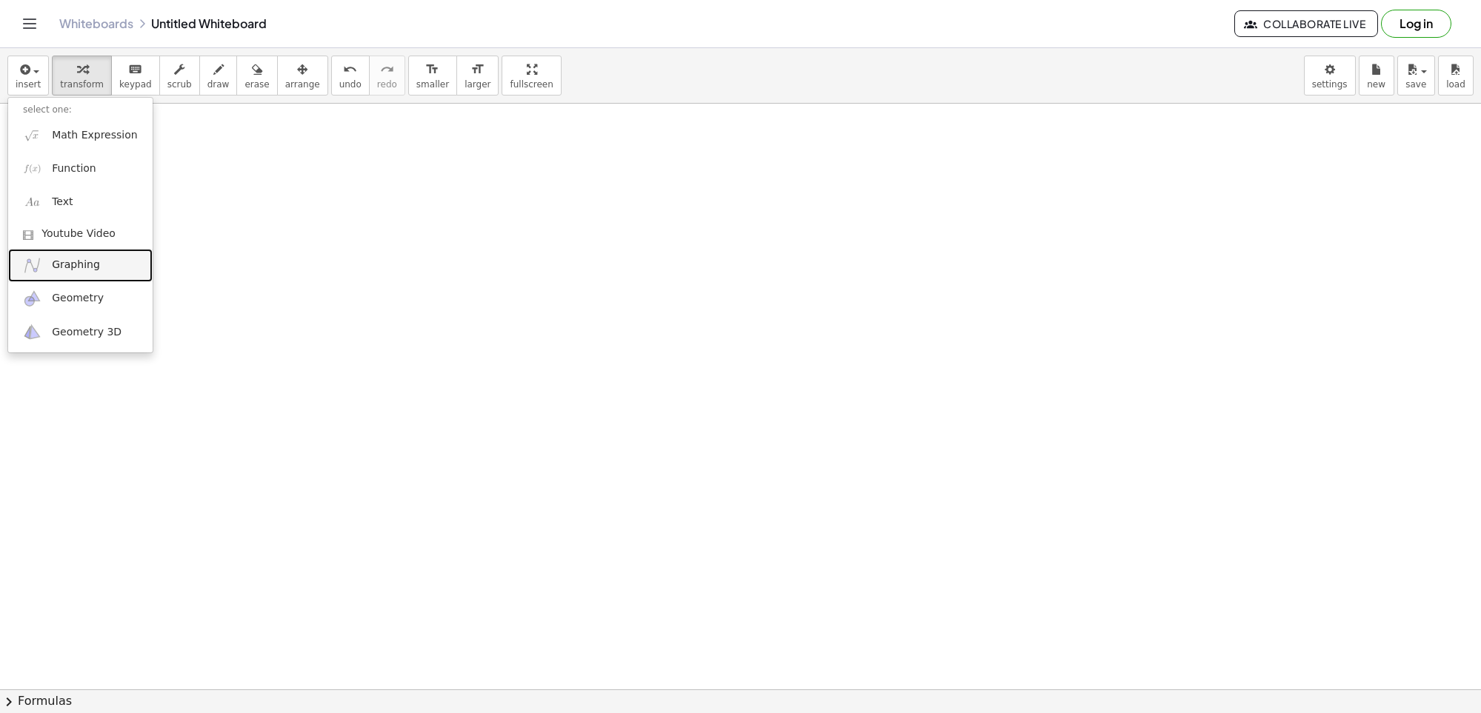
click at [90, 258] on span "Graphing" at bounding box center [76, 265] width 48 height 15
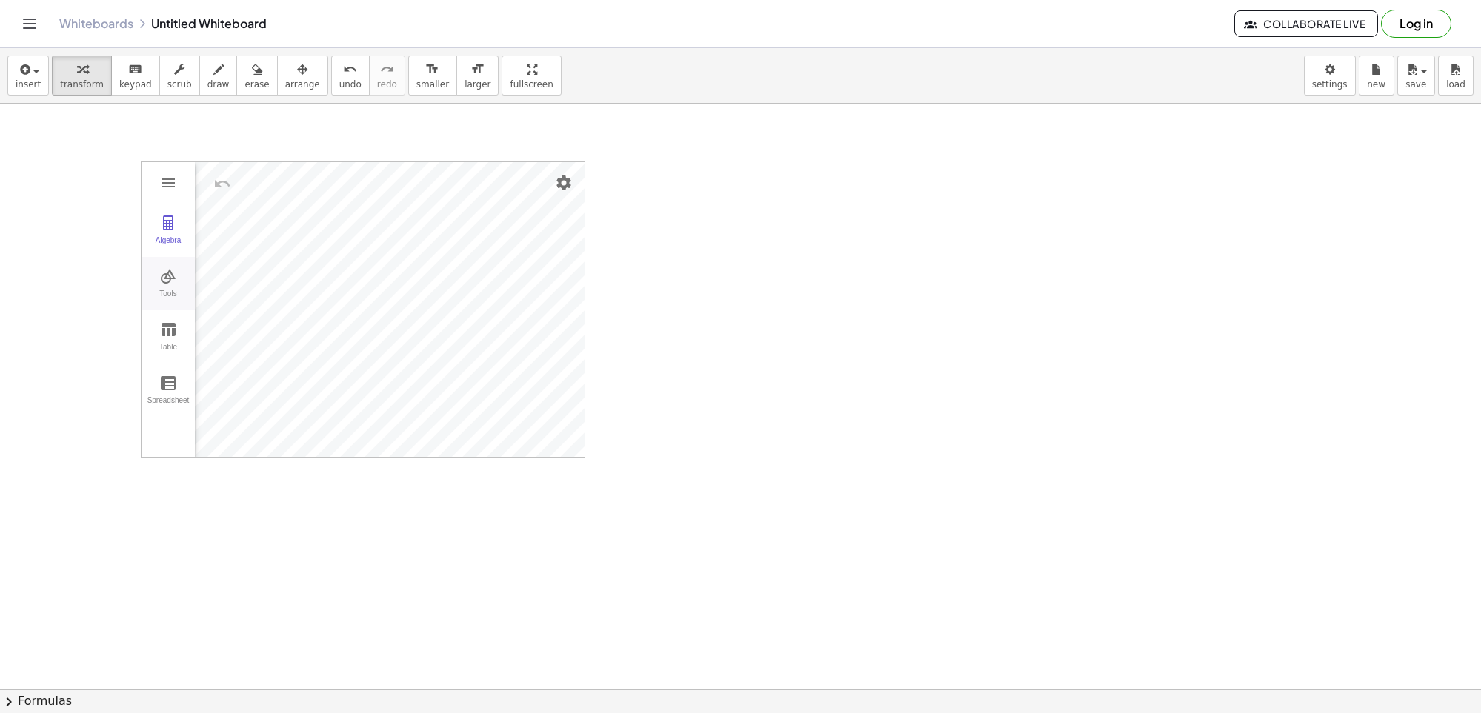
click at [158, 267] on button "Tools" at bounding box center [167, 283] width 53 height 53
click at [164, 330] on img "Graphing Calculator" at bounding box center [168, 330] width 18 height 18
click at [159, 179] on img "Graphing Calculator" at bounding box center [168, 183] width 18 height 18
click at [155, 243] on div "Algebra" at bounding box center [167, 246] width 47 height 21
click at [211, 295] on div "Algebra" at bounding box center [231, 247] width 73 height 173
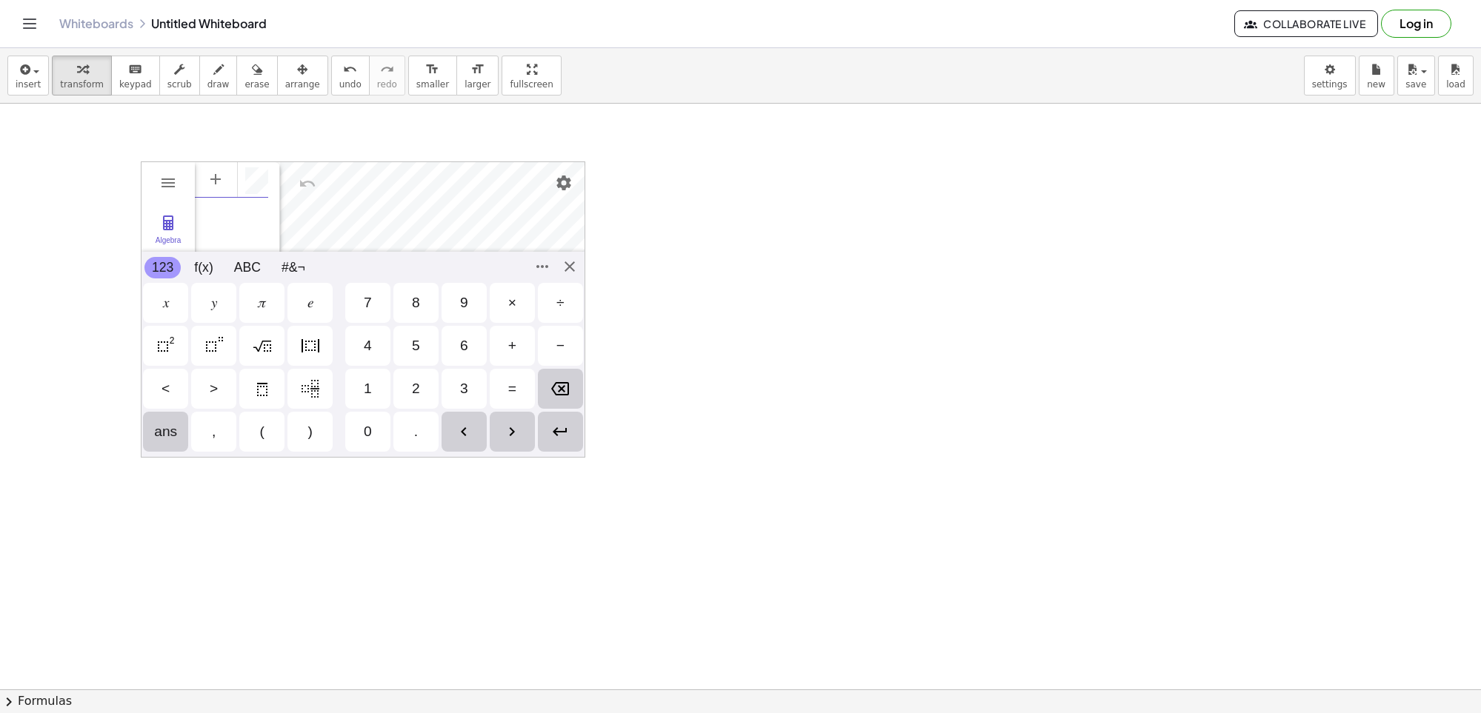
scroll to position [8, 0]
click at [361, 299] on div "7" at bounding box center [367, 303] width 45 height 40
click at [207, 439] on div "," at bounding box center [213, 432] width 45 height 40
click at [556, 350] on div "−" at bounding box center [560, 346] width 8 height 18
click at [460, 338] on div "6" at bounding box center [464, 346] width 8 height 18
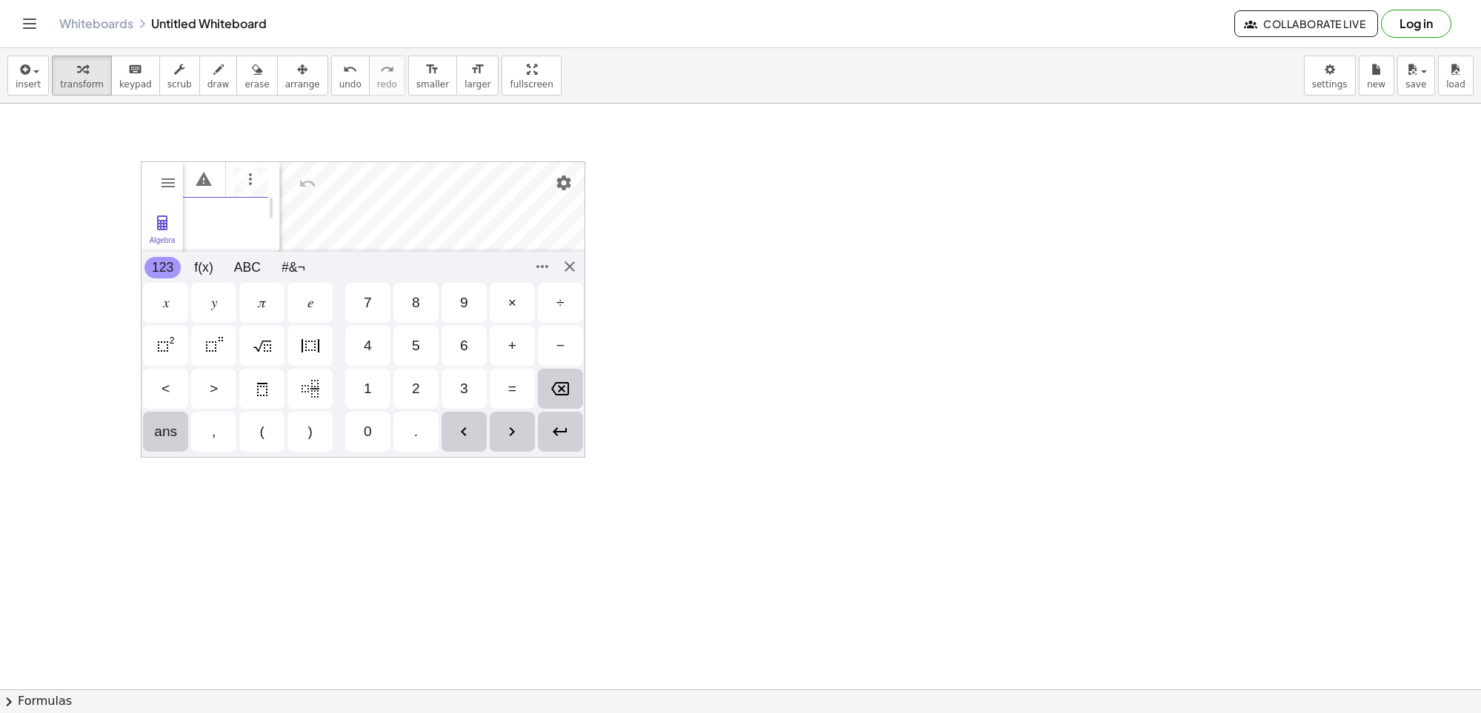
scroll to position [0, 16]
click at [562, 433] on div "Enter" at bounding box center [560, 432] width 45 height 40
click at [557, 267] on div "GeoGebra Graphing Calculator Clear All Open Save online Save to your computer S…" at bounding box center [363, 309] width 444 height 296
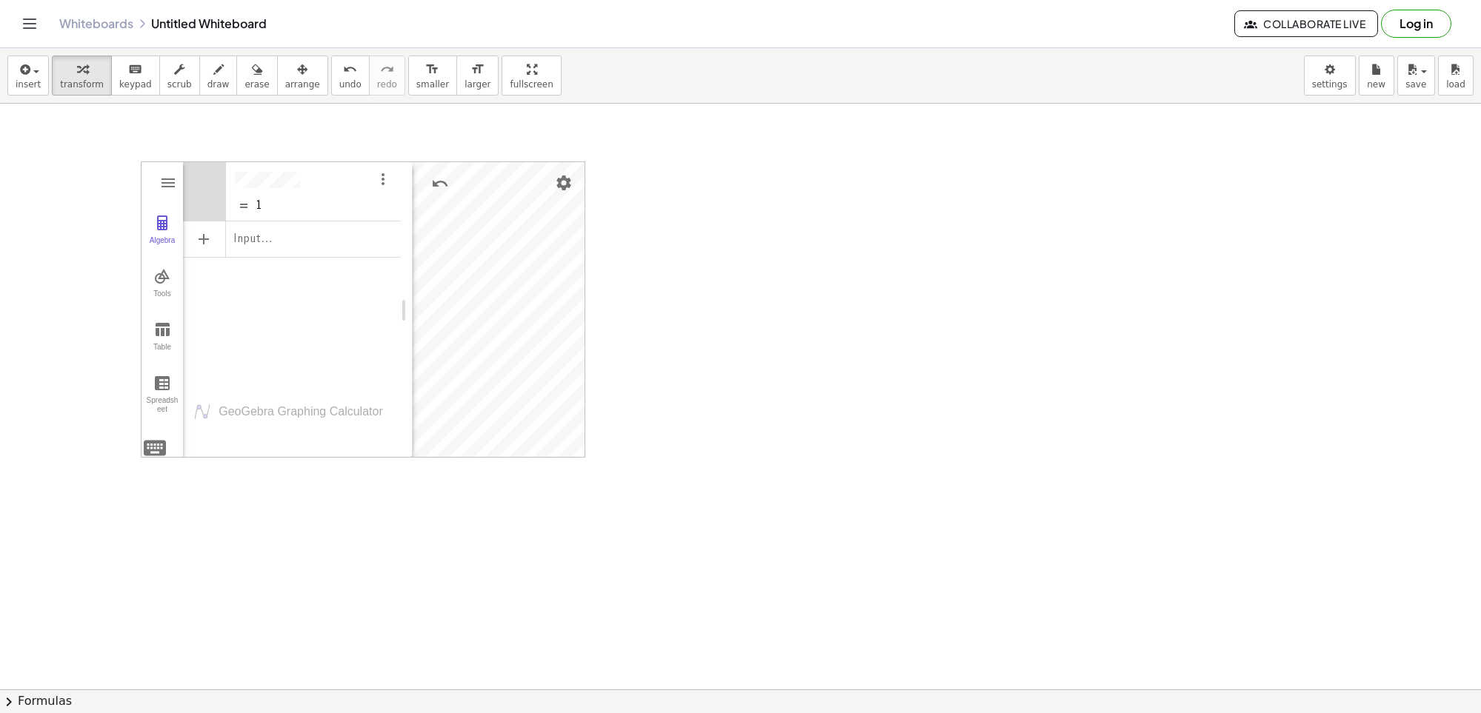
drag, startPoint x: 266, startPoint y: 258, endPoint x: 399, endPoint y: 255, distance: 133.4
click at [154, 319] on button "Table" at bounding box center [161, 336] width 41 height 53
click at [159, 179] on img "Graphing Calculator" at bounding box center [168, 183] width 18 height 18
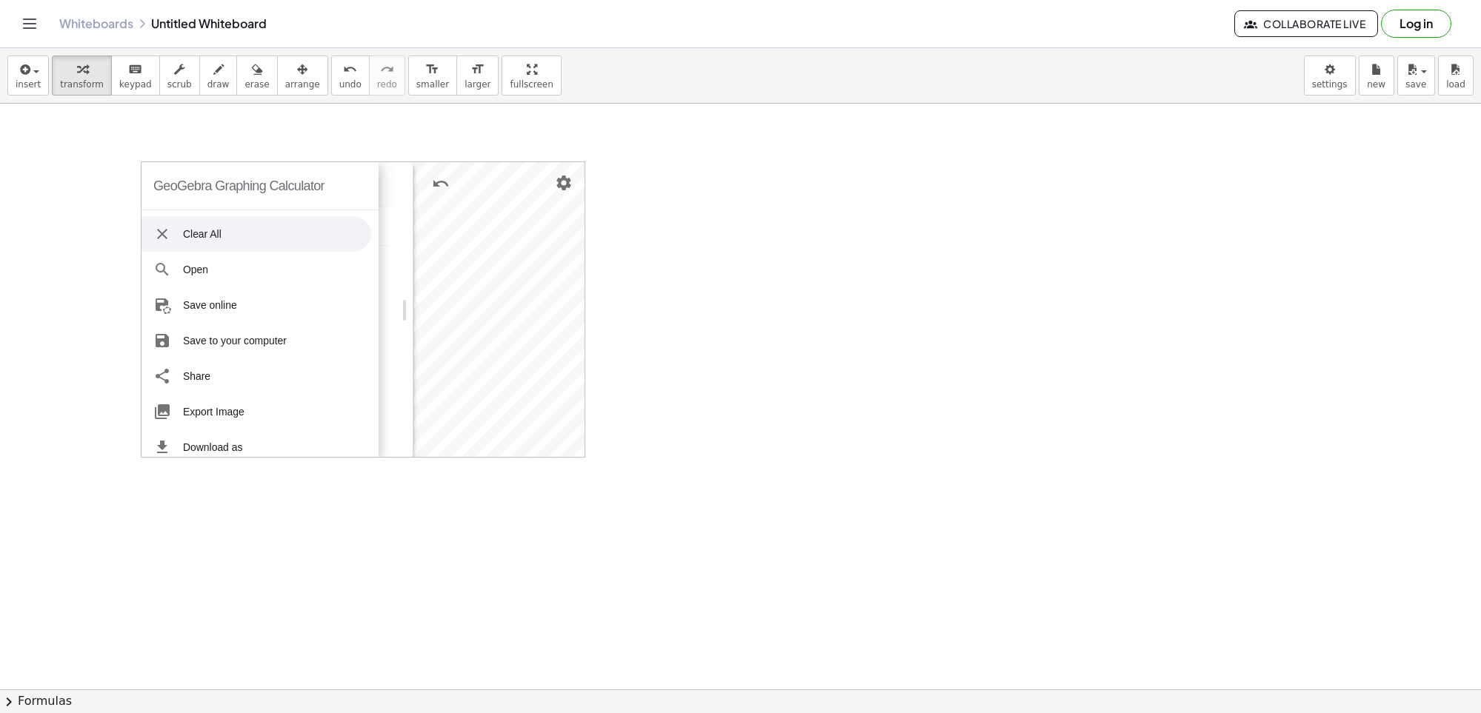
click at [197, 231] on li "Clear All" at bounding box center [256, 234] width 230 height 36
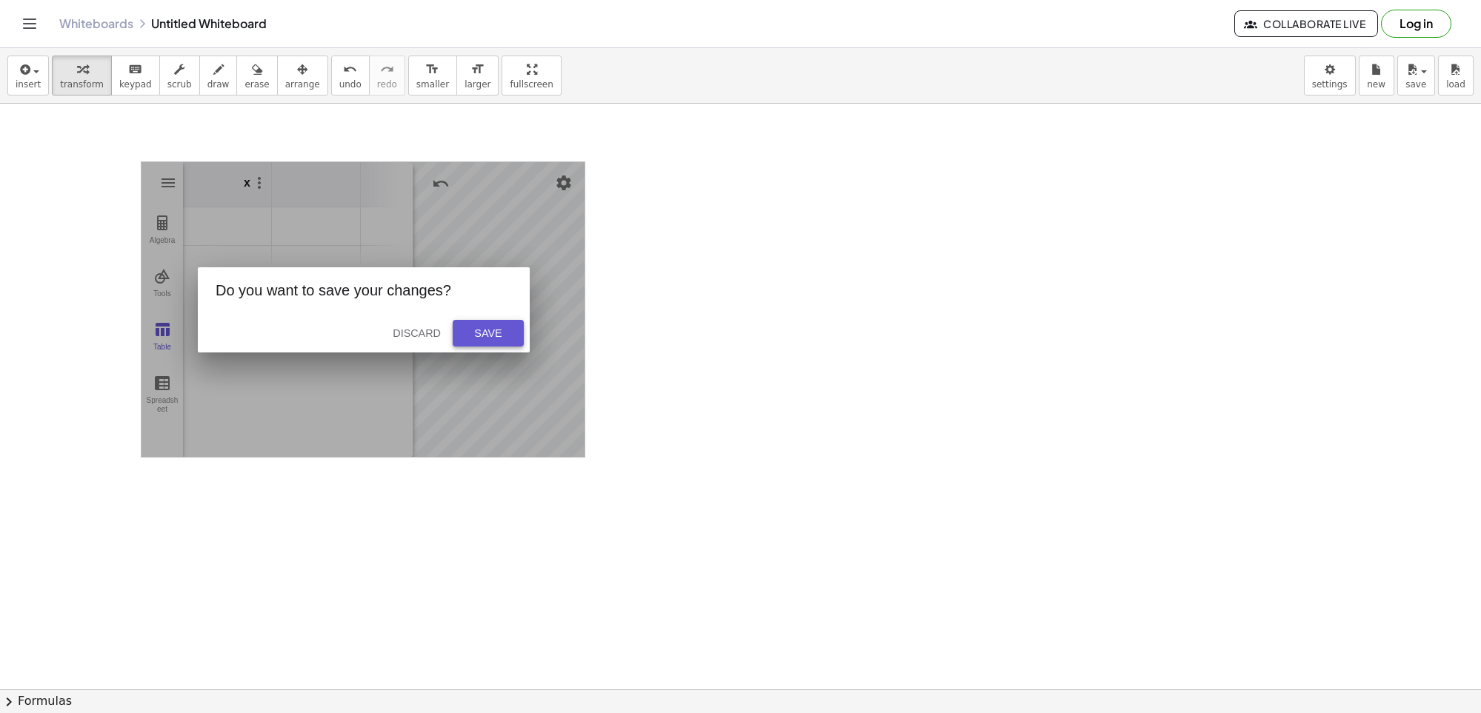
click at [489, 337] on div "Save" at bounding box center [487, 333] width 47 height 12
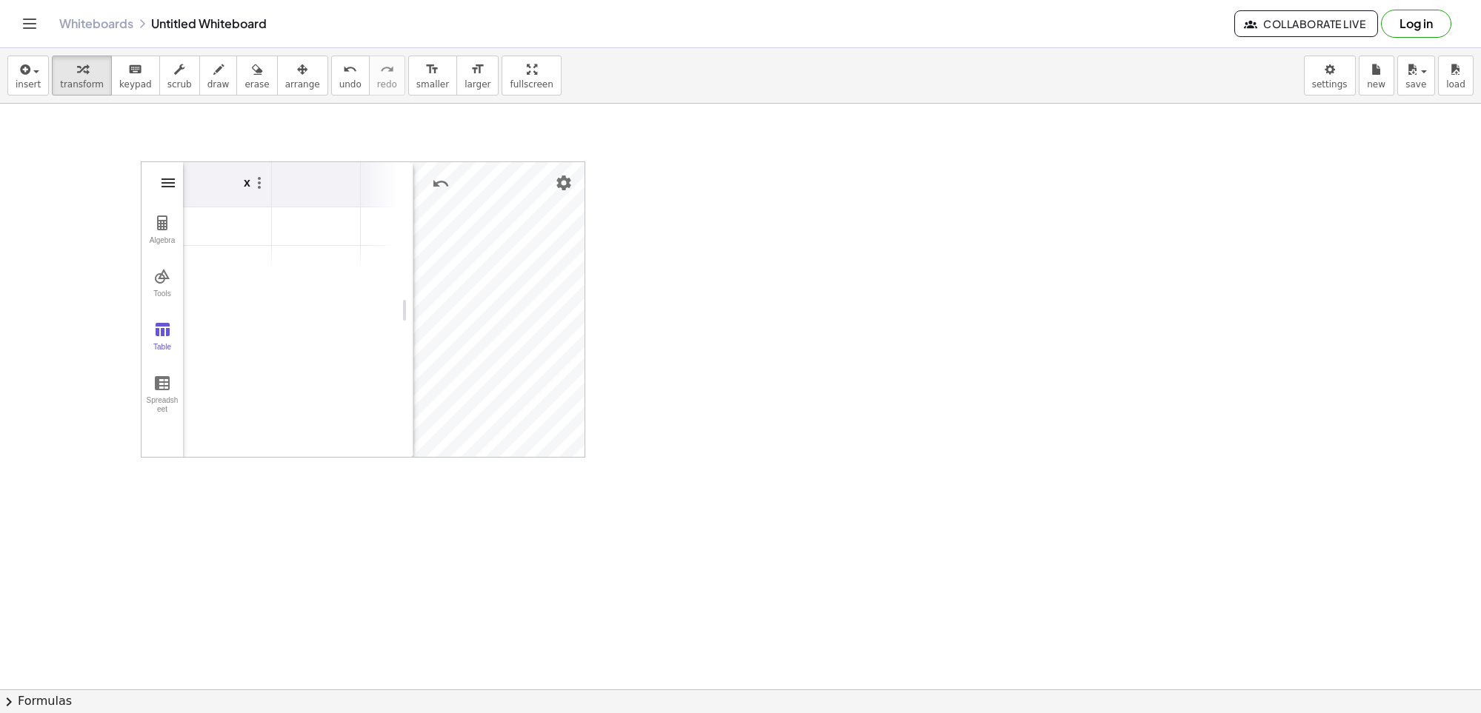
click at [159, 184] on img "Graphing Calculator" at bounding box center [168, 183] width 18 height 18
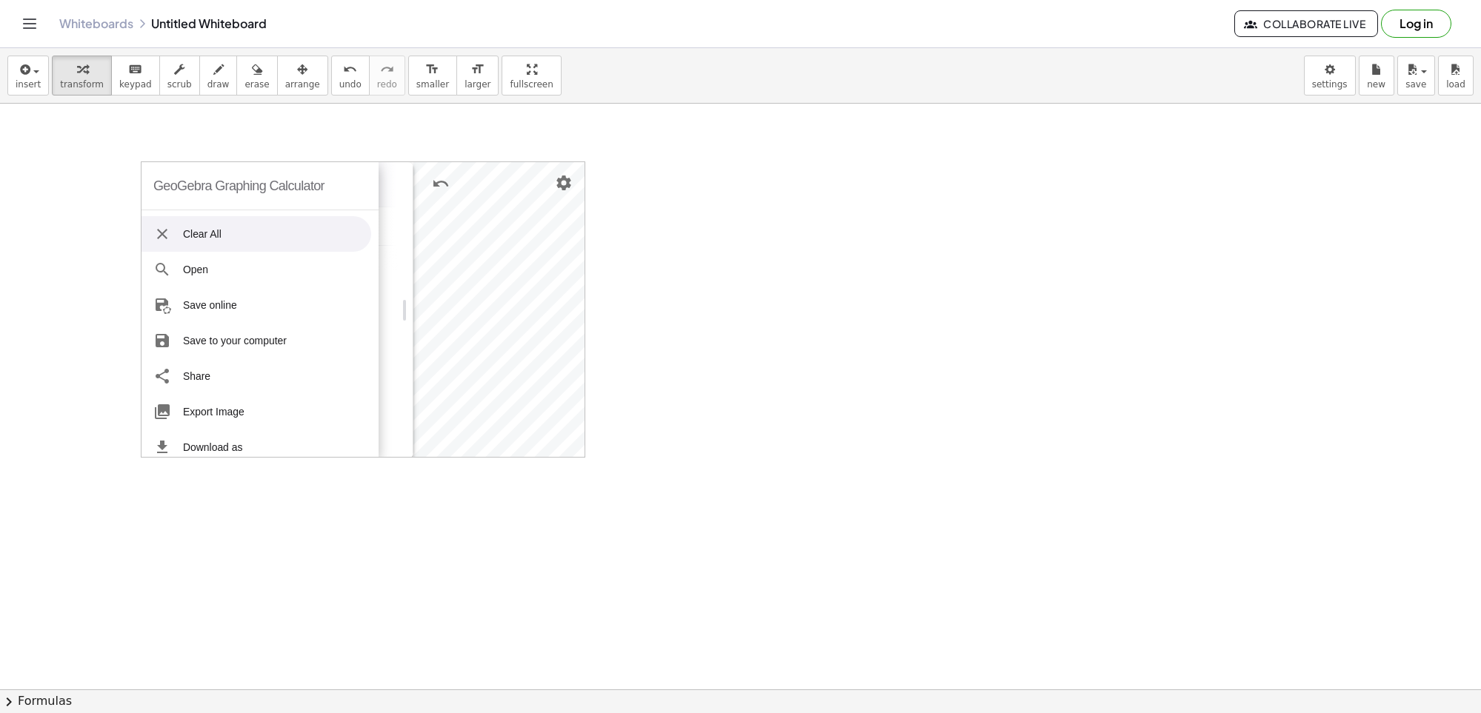
click at [153, 242] on img "Graphing Calculator" at bounding box center [162, 234] width 18 height 18
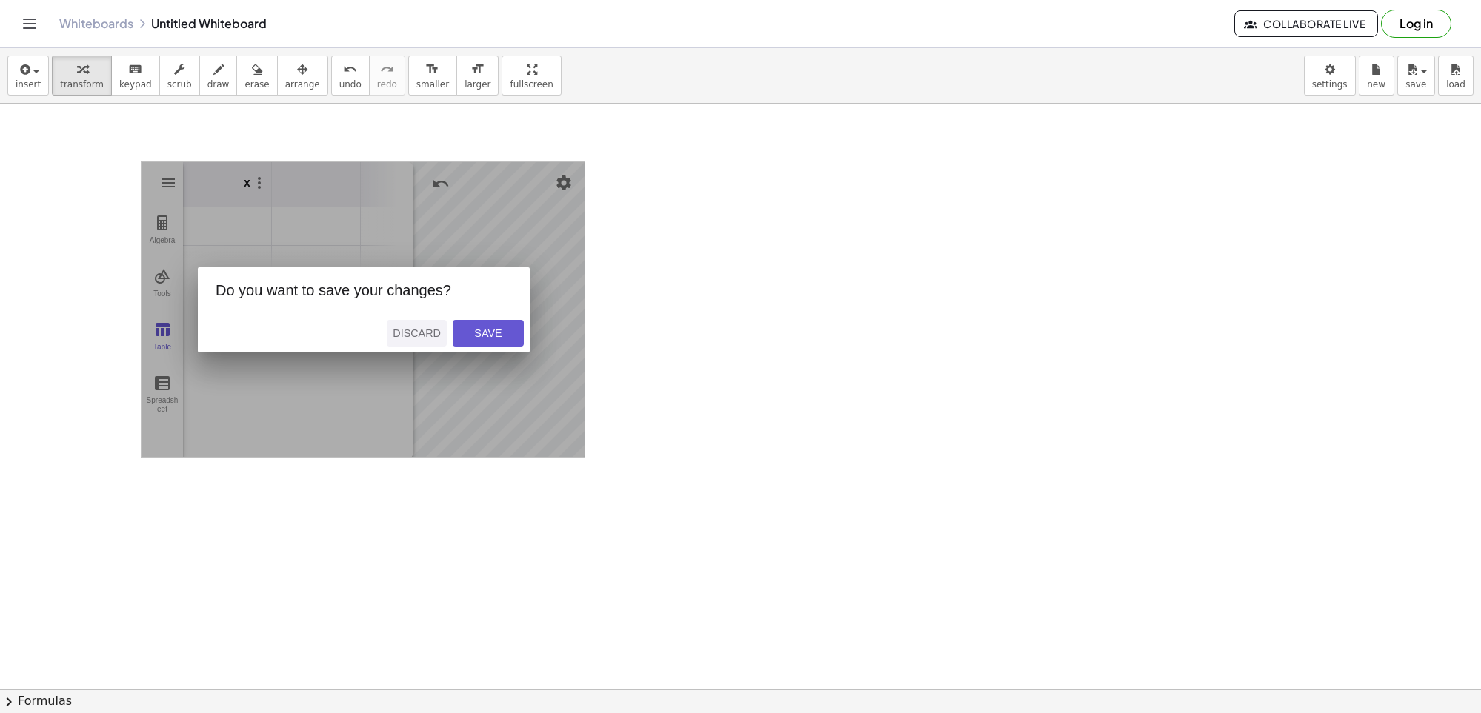
click at [422, 338] on div "Discard" at bounding box center [417, 333] width 48 height 12
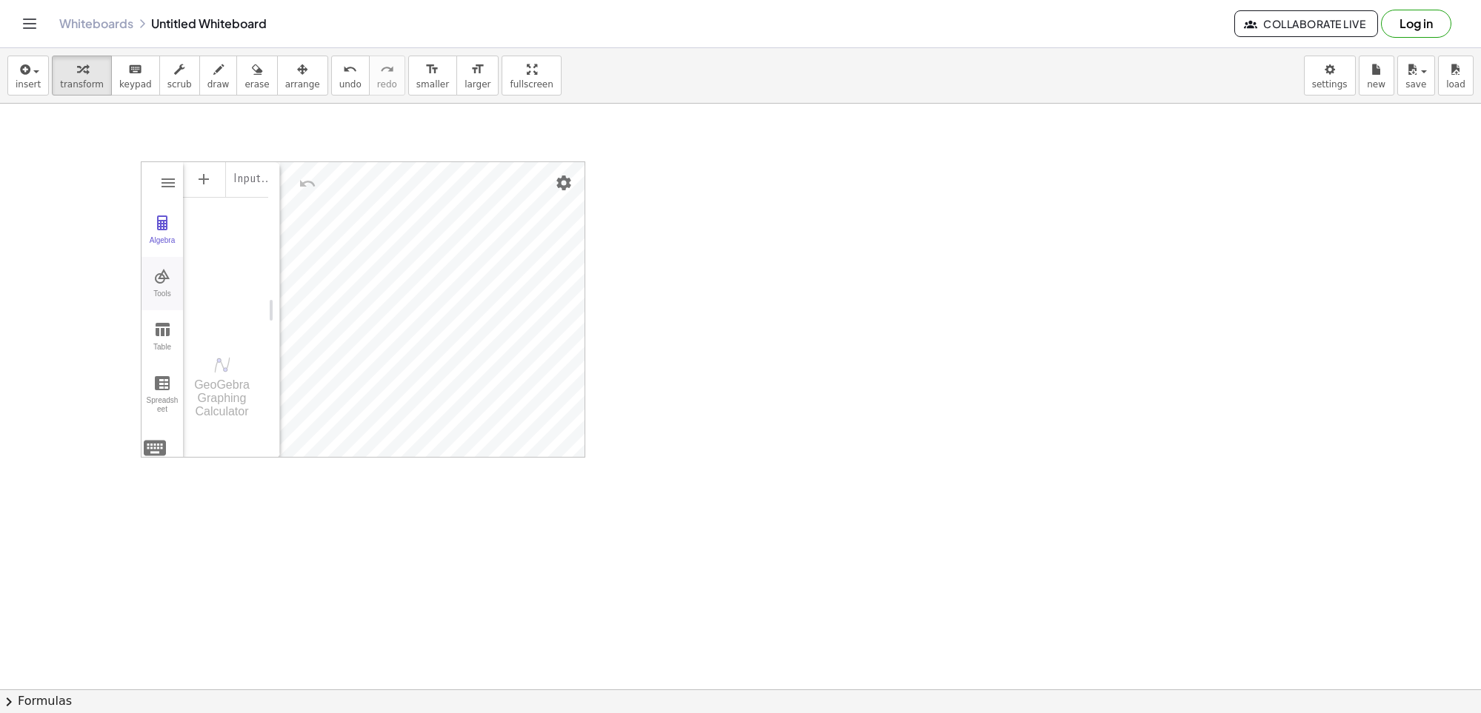
click at [147, 294] on div "Tools" at bounding box center [162, 300] width 36 height 21
click at [218, 335] on img "Slider. Select position" at bounding box center [224, 323] width 59 height 24
click at [286, 416] on div "Algebra Tools Table Spreadsheet Input… GeoGebra Graphing Calculator Basic Tools…" at bounding box center [362, 310] width 443 height 296
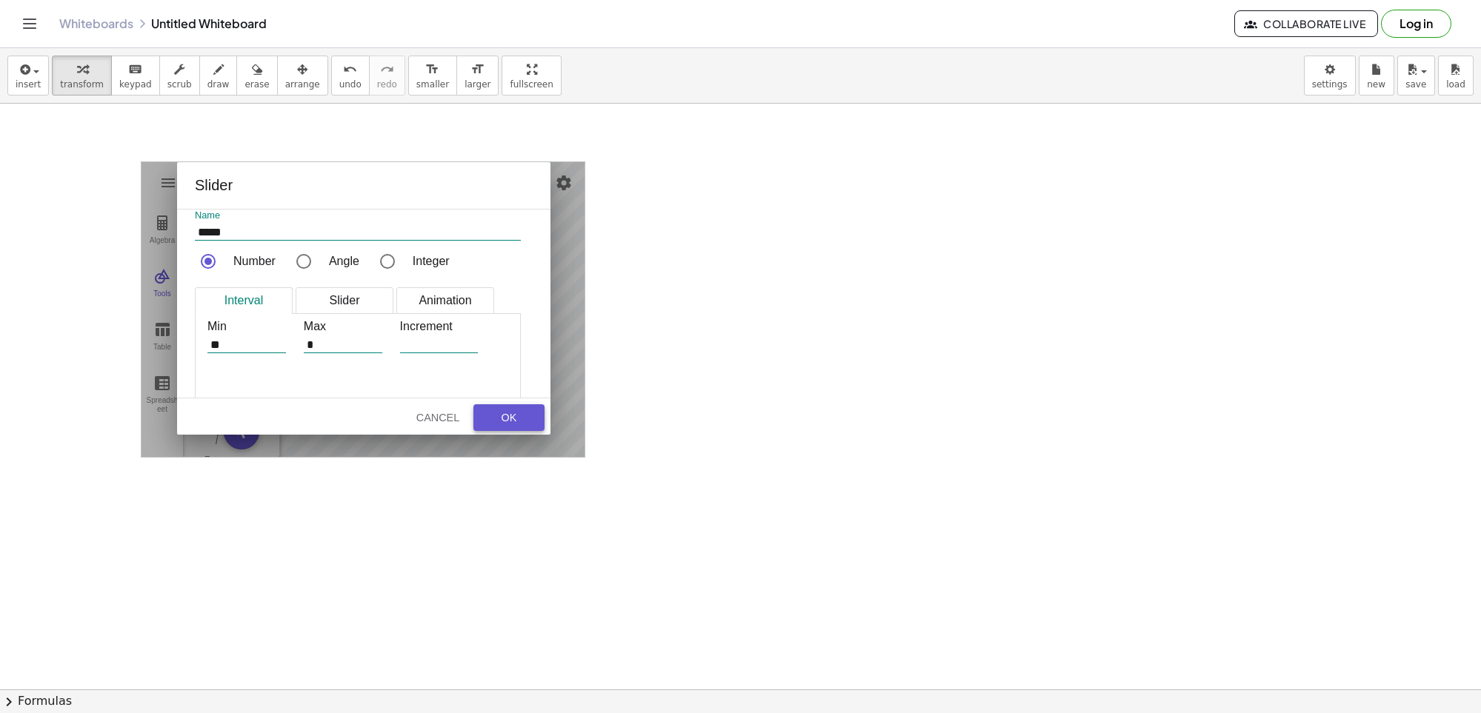
click at [487, 413] on div "OK" at bounding box center [508, 418] width 47 height 12
